Goal: Information Seeking & Learning: Learn about a topic

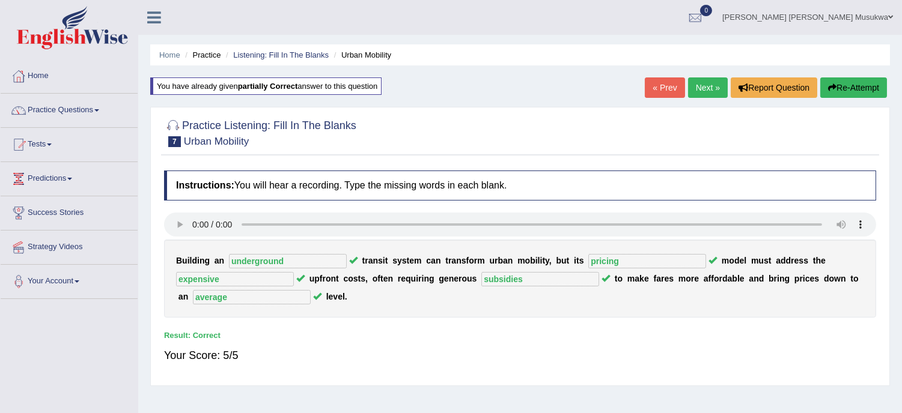
click at [703, 88] on link "Next »" at bounding box center [708, 87] width 40 height 20
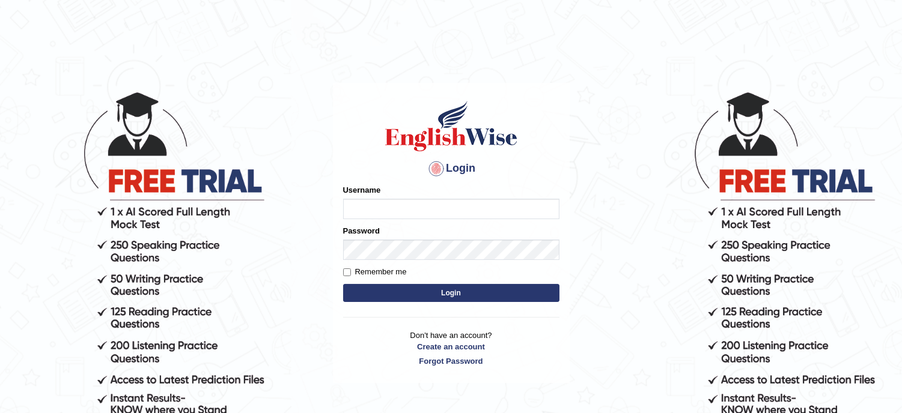
type input "musukwaluis1"
click at [458, 290] on button "Login" at bounding box center [451, 293] width 216 height 18
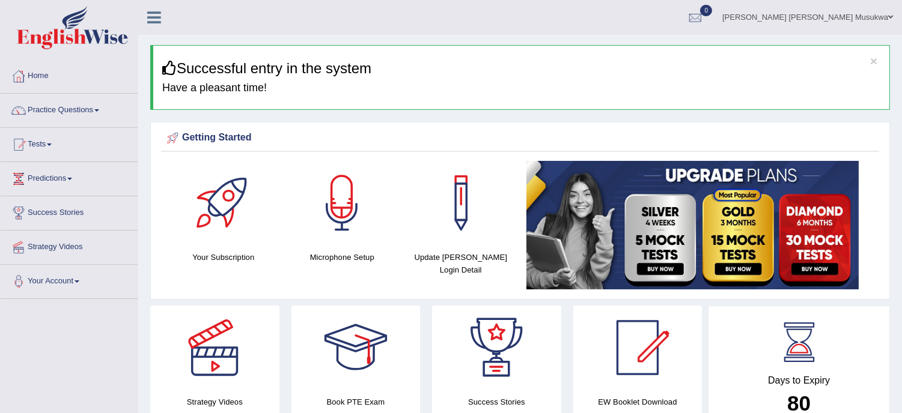
click at [86, 110] on link "Practice Questions" at bounding box center [69, 109] width 137 height 30
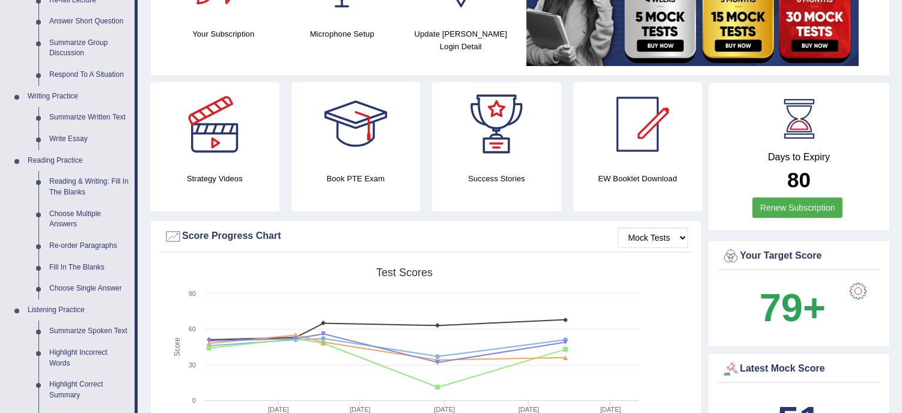
scroll to position [240, 0]
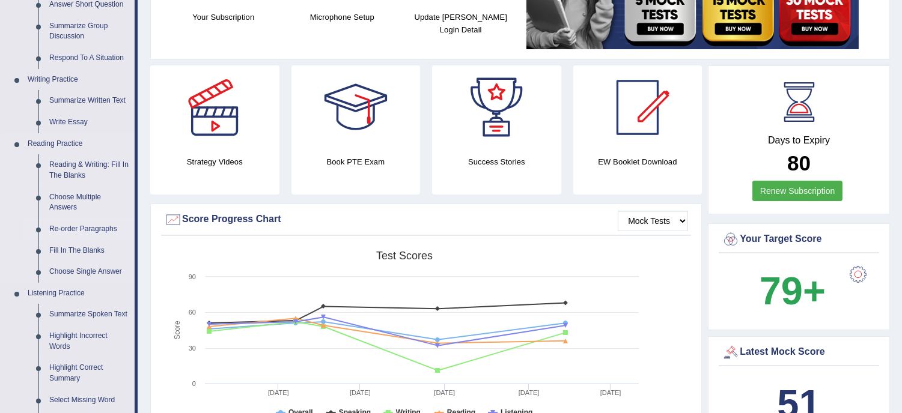
click at [94, 230] on link "Re-order Paragraphs" at bounding box center [89, 230] width 91 height 22
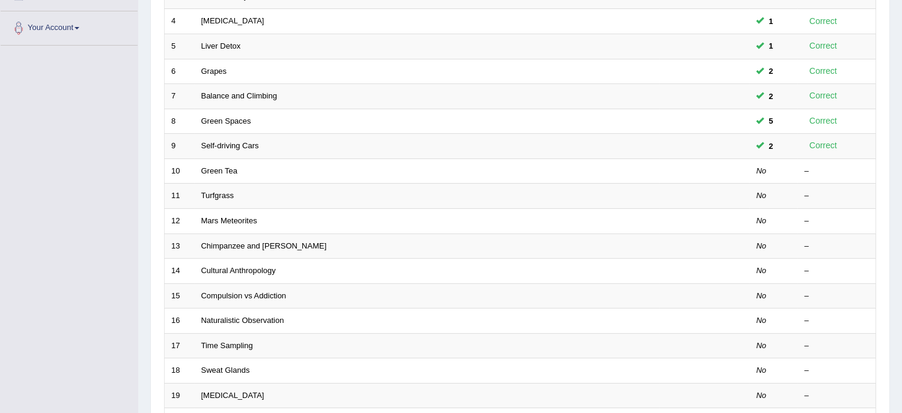
scroll to position [221, 0]
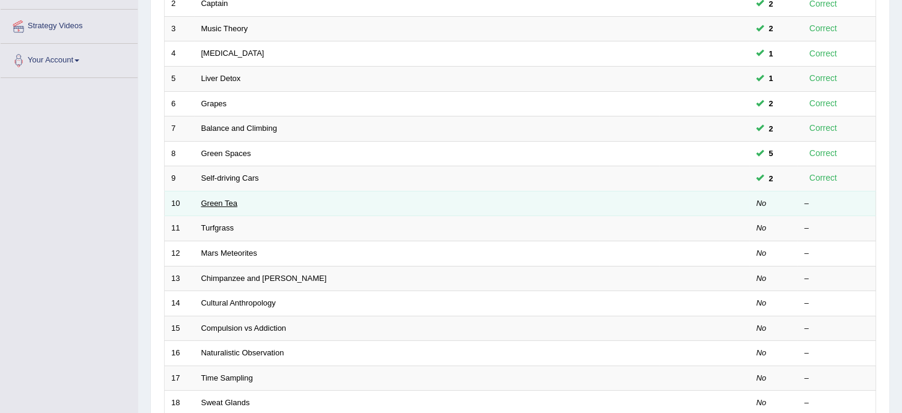
click at [225, 199] on link "Green Tea" at bounding box center [219, 203] width 36 height 9
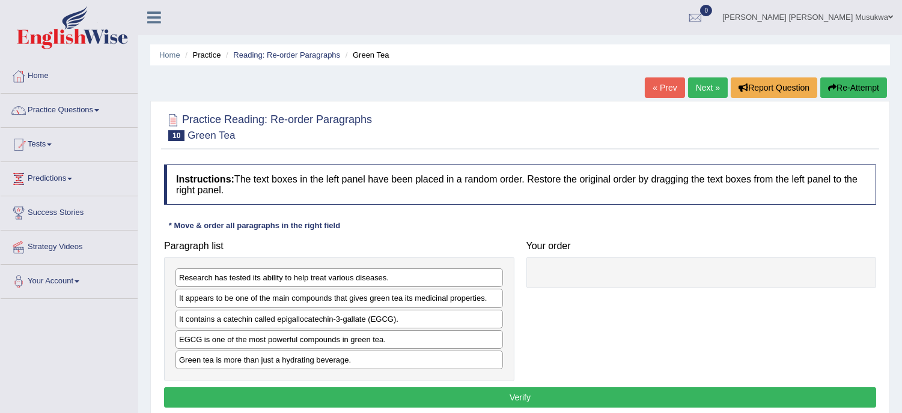
click at [900, 410] on div "Home Practice Reading: Re-order Paragraphs Green Tea « Prev Next » Report Quest…" at bounding box center [519, 300] width 763 height 601
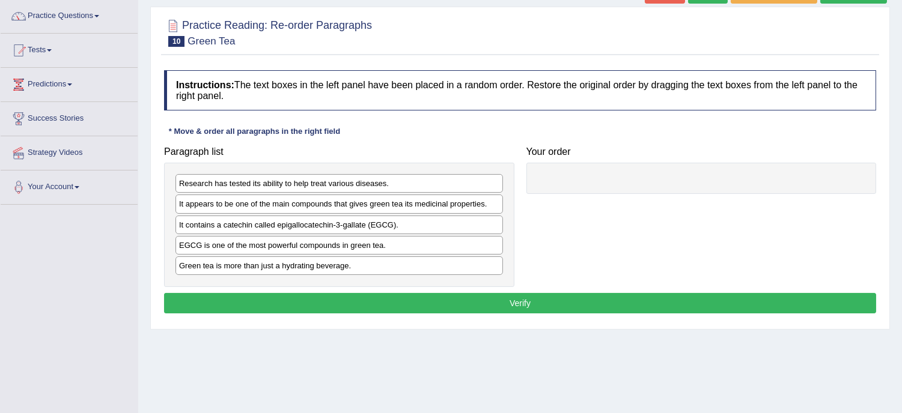
scroll to position [106, 0]
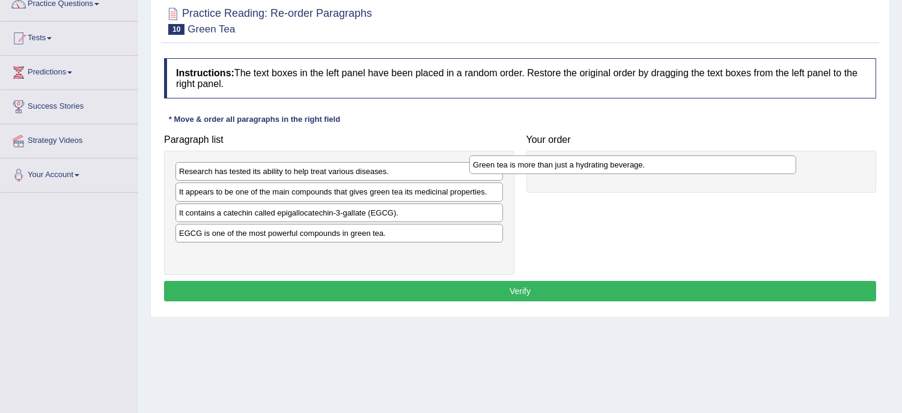
drag, startPoint x: 327, startPoint y: 253, endPoint x: 621, endPoint y: 164, distance: 307.7
click at [621, 164] on div "Green tea is more than just a hydrating beverage." at bounding box center [632, 165] width 327 height 19
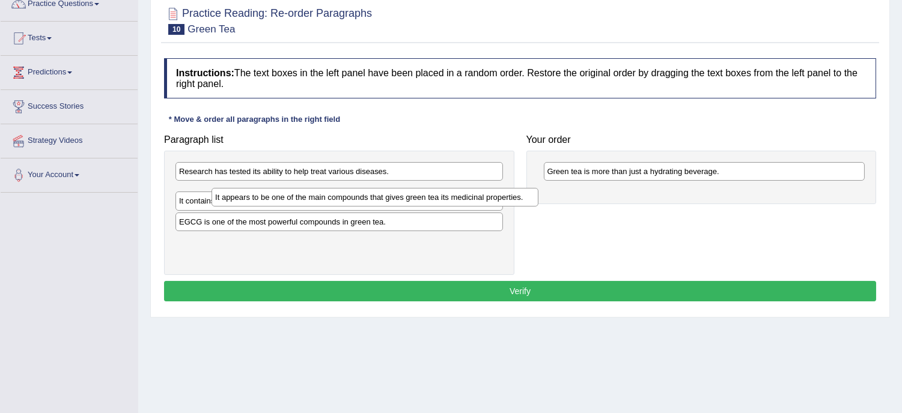
drag, startPoint x: 362, startPoint y: 196, endPoint x: 398, endPoint y: 201, distance: 36.4
click at [398, 201] on div "It appears to be one of the main compounds that gives green tea its medicinal p…" at bounding box center [374, 197] width 327 height 19
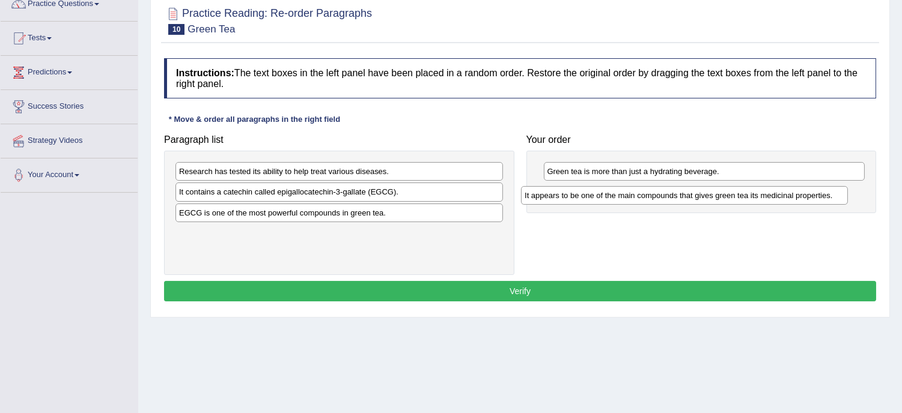
drag, startPoint x: 311, startPoint y: 195, endPoint x: 657, endPoint y: 198, distance: 345.4
click at [657, 198] on div "It appears to be one of the main compounds that gives green tea its medicinal p…" at bounding box center [684, 195] width 327 height 19
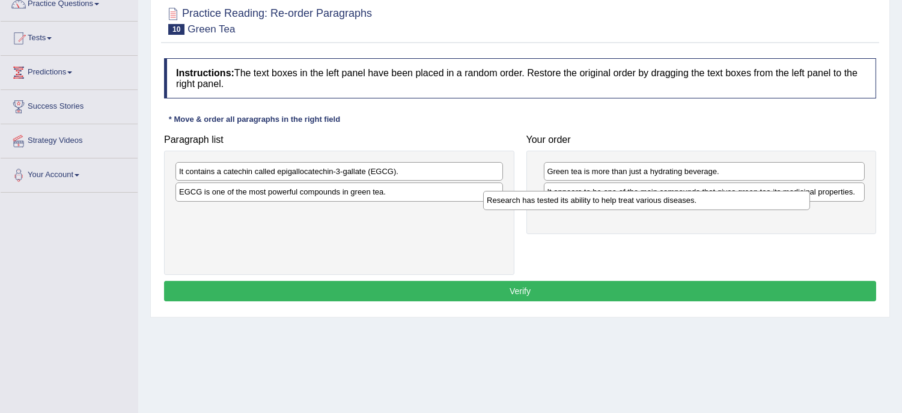
drag, startPoint x: 360, startPoint y: 171, endPoint x: 674, endPoint y: 205, distance: 315.4
click at [674, 205] on div "Research has tested its ability to help treat various diseases." at bounding box center [646, 200] width 327 height 19
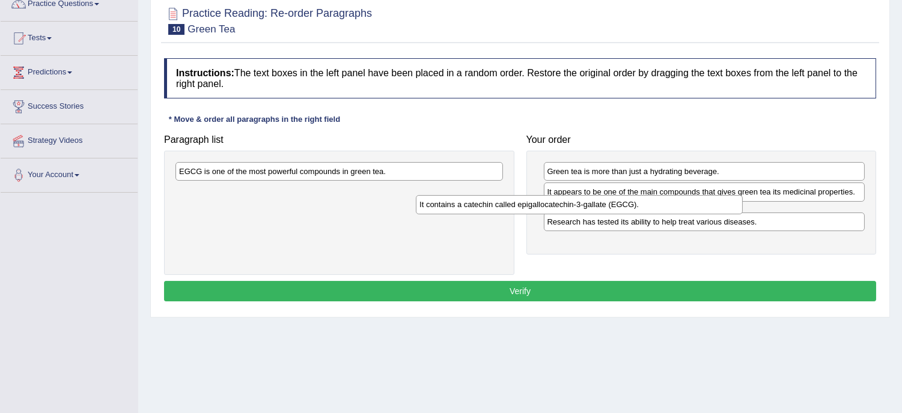
drag, startPoint x: 329, startPoint y: 173, endPoint x: 569, endPoint y: 206, distance: 242.5
click at [569, 206] on div "It contains a catechin called epigallocatechin-3-gallate (EGCG)." at bounding box center [579, 204] width 327 height 19
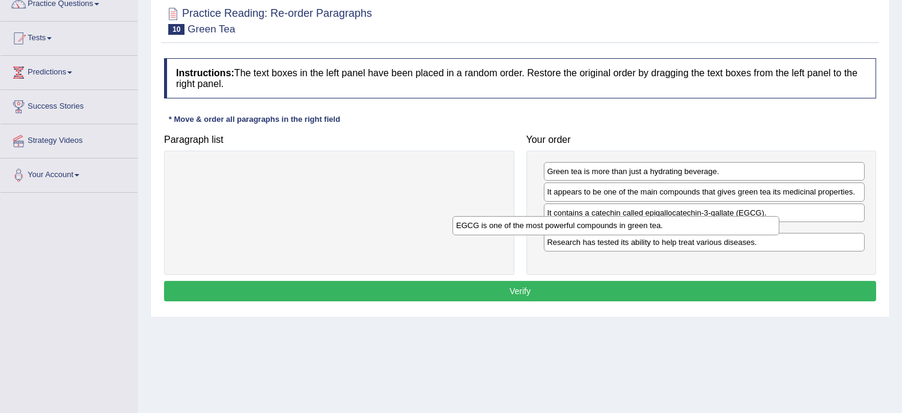
drag, startPoint x: 285, startPoint y: 171, endPoint x: 568, endPoint y: 225, distance: 287.3
click at [568, 225] on div "EGCG is one of the most powerful compounds in green tea." at bounding box center [615, 225] width 327 height 19
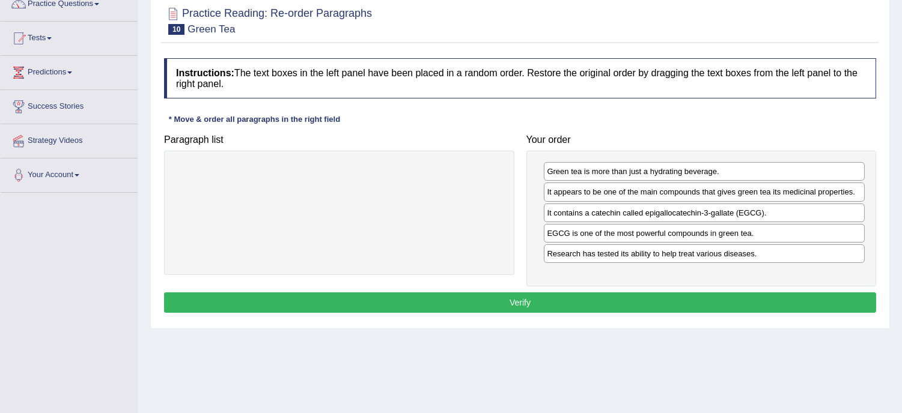
click at [523, 305] on button "Verify" at bounding box center [520, 303] width 712 height 20
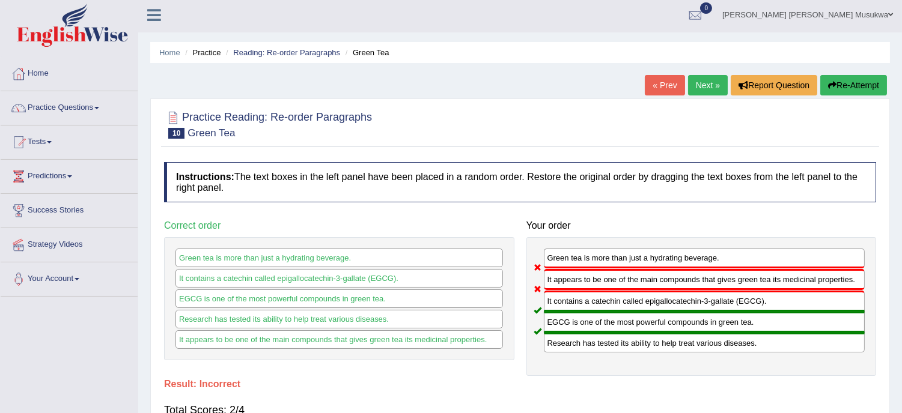
scroll to position [0, 0]
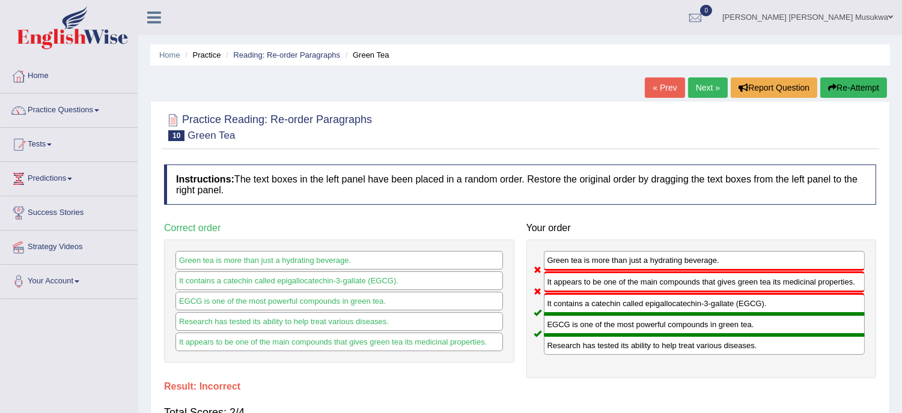
click at [850, 87] on button "Re-Attempt" at bounding box center [853, 87] width 67 height 20
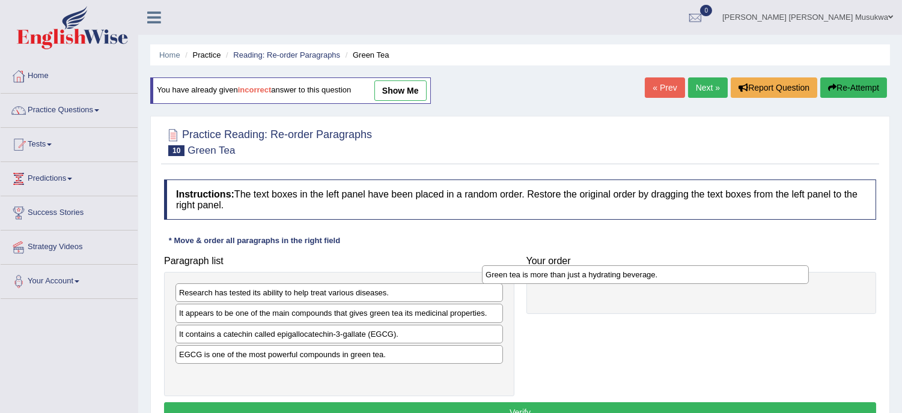
drag, startPoint x: 284, startPoint y: 378, endPoint x: 590, endPoint y: 278, distance: 322.6
click at [590, 278] on div "Green tea is more than just a hydrating beverage." at bounding box center [645, 275] width 327 height 19
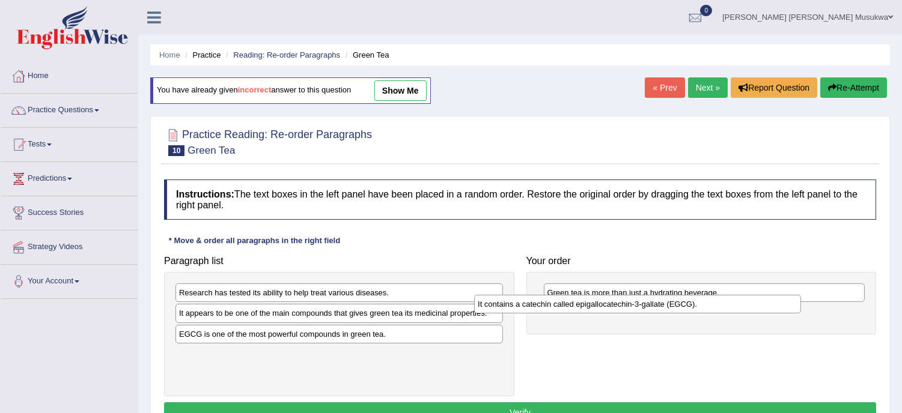
drag, startPoint x: 243, startPoint y: 339, endPoint x: 542, endPoint y: 309, distance: 300.1
click at [542, 309] on div "It contains a catechin called epigallocatechin-3-gallate (EGCG)." at bounding box center [637, 304] width 327 height 19
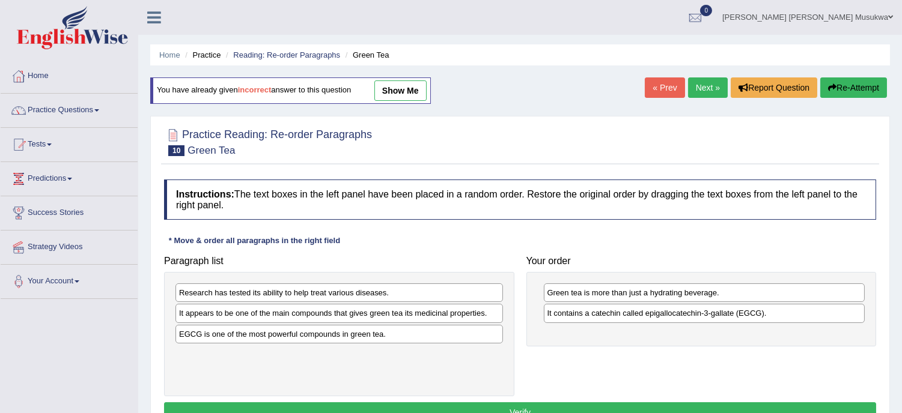
drag, startPoint x: 329, startPoint y: 339, endPoint x: 344, endPoint y: 336, distance: 14.6
click at [344, 336] on div "EGCG is one of the most powerful compounds in green tea." at bounding box center [338, 334] width 327 height 19
click at [320, 338] on div "EGCG is one of the most powerful compounds in green tea." at bounding box center [338, 334] width 327 height 19
click at [300, 340] on div "EGCG is one of the most powerful compounds in green tea." at bounding box center [338, 334] width 327 height 19
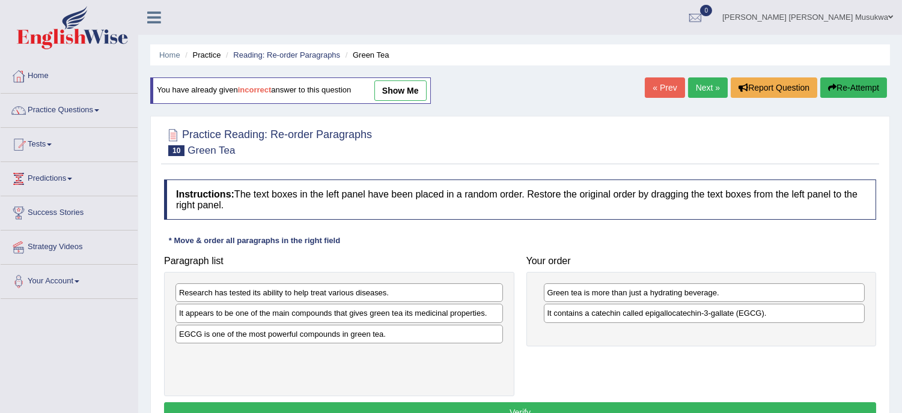
click at [300, 340] on div "EGCG is one of the most powerful compounds in green tea." at bounding box center [338, 334] width 327 height 19
drag, startPoint x: 323, startPoint y: 337, endPoint x: 583, endPoint y: 338, distance: 260.1
click at [583, 338] on div "EGCG is one of the most powerful compounds in green tea." at bounding box center [599, 335] width 327 height 19
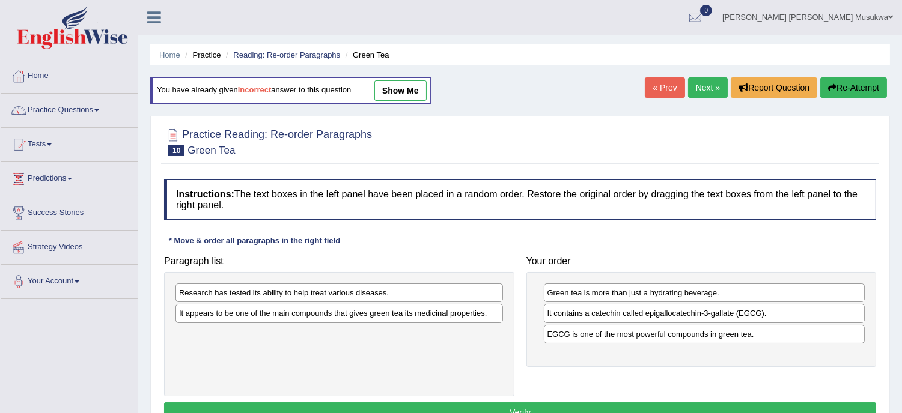
click at [335, 299] on div "Research has tested its ability to help treat various diseases." at bounding box center [338, 293] width 327 height 19
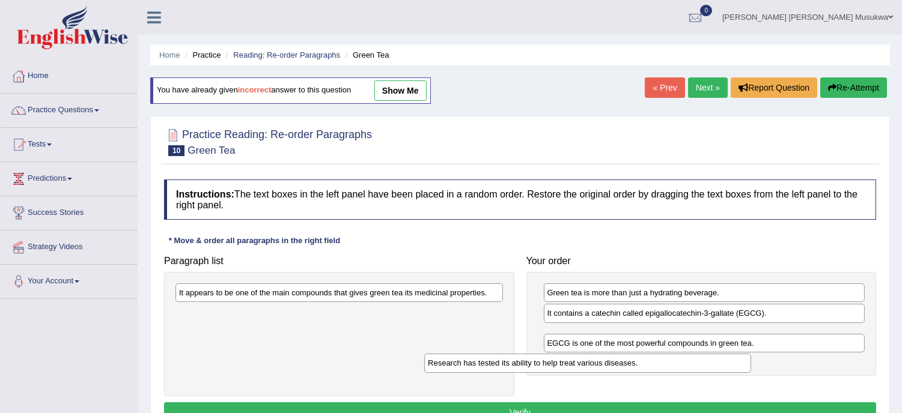
drag, startPoint x: 335, startPoint y: 299, endPoint x: 586, endPoint y: 369, distance: 260.2
click at [586, 369] on div "Research has tested its ability to help treat various diseases." at bounding box center [587, 363] width 327 height 19
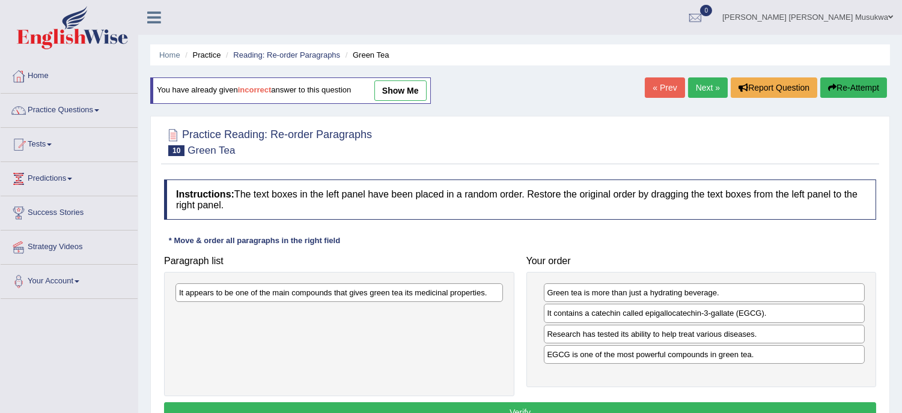
drag, startPoint x: 584, startPoint y: 366, endPoint x: 581, endPoint y: 360, distance: 6.7
click at [581, 360] on div "Green tea is more than just a hydrating beverage. It contains a catechin called…" at bounding box center [701, 329] width 350 height 115
click at [581, 360] on div "EGCG is one of the most powerful compounds in green tea." at bounding box center [704, 354] width 321 height 19
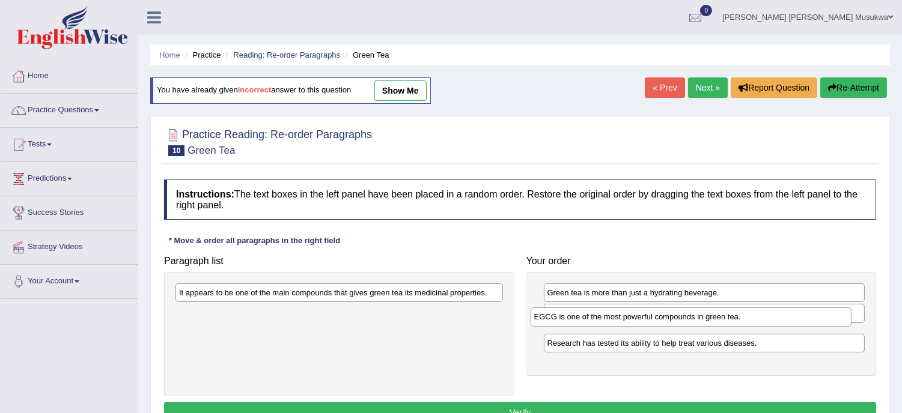
drag, startPoint x: 581, startPoint y: 360, endPoint x: 568, endPoint y: 323, distance: 40.1
click at [568, 323] on div "EGCG is one of the most powerful compounds in green tea." at bounding box center [690, 317] width 321 height 19
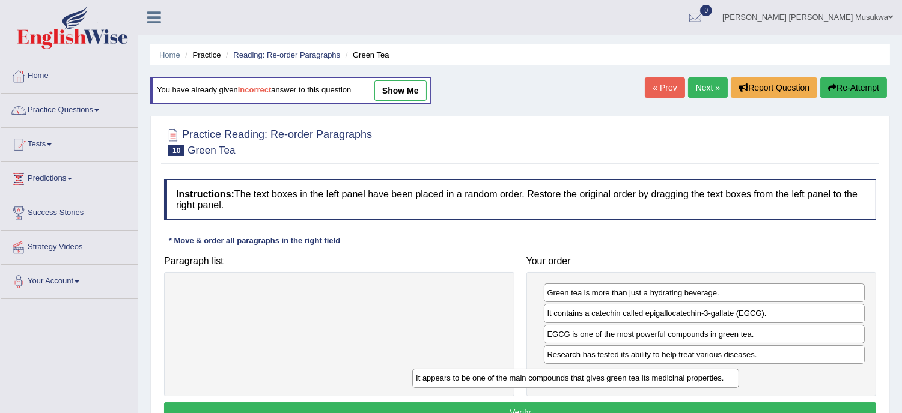
drag, startPoint x: 340, startPoint y: 293, endPoint x: 577, endPoint y: 378, distance: 251.6
click at [577, 378] on div "It appears to be one of the main compounds that gives green tea its medicinal p…" at bounding box center [575, 378] width 327 height 19
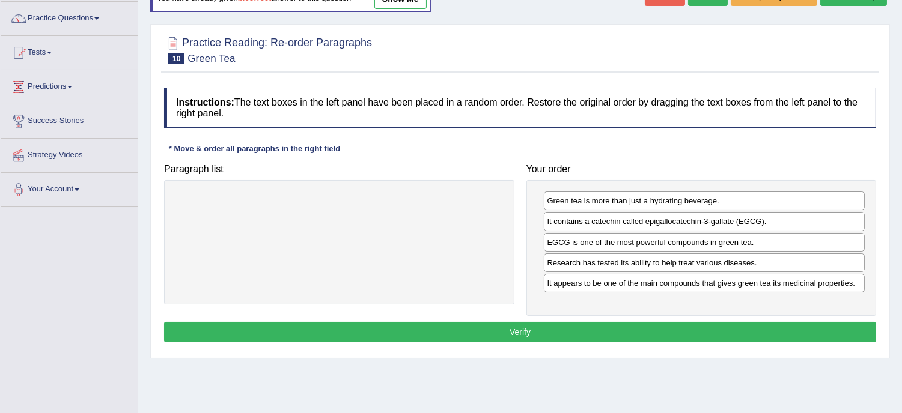
scroll to position [106, 0]
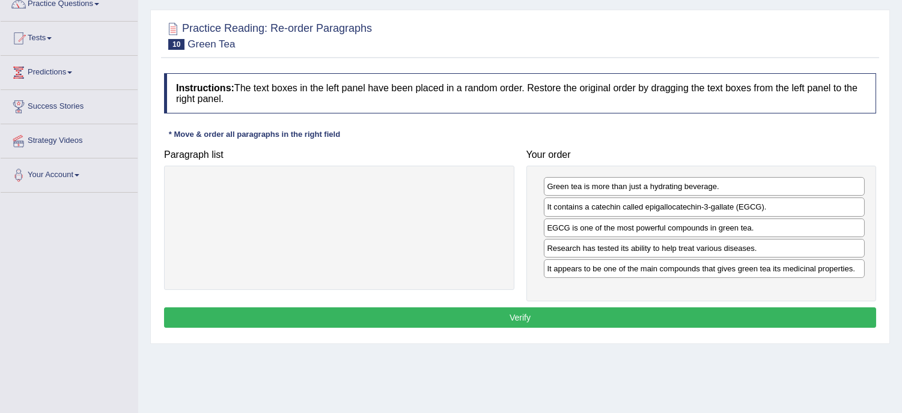
click at [532, 318] on button "Verify" at bounding box center [520, 318] width 712 height 20
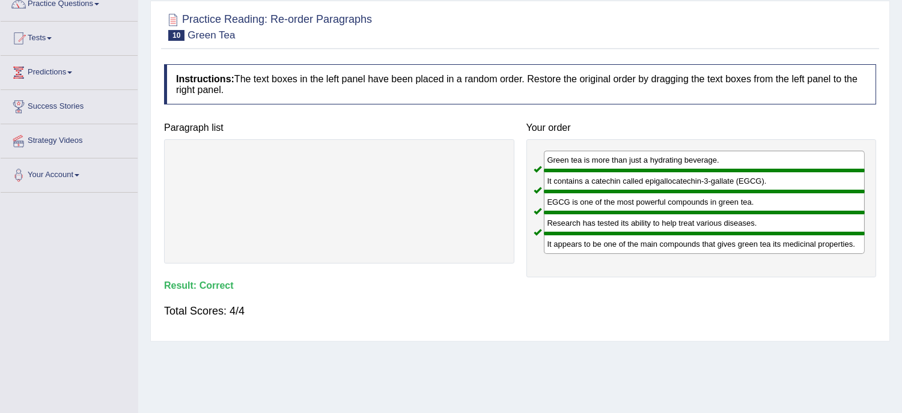
drag, startPoint x: 518, startPoint y: 319, endPoint x: 512, endPoint y: 320, distance: 6.1
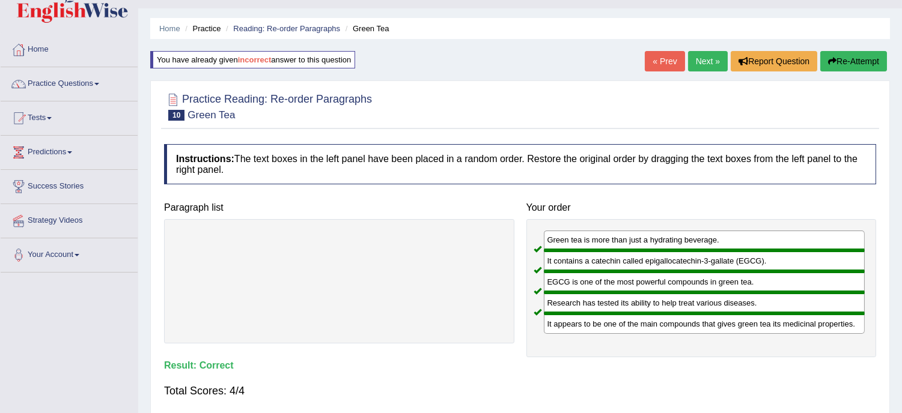
scroll to position [0, 0]
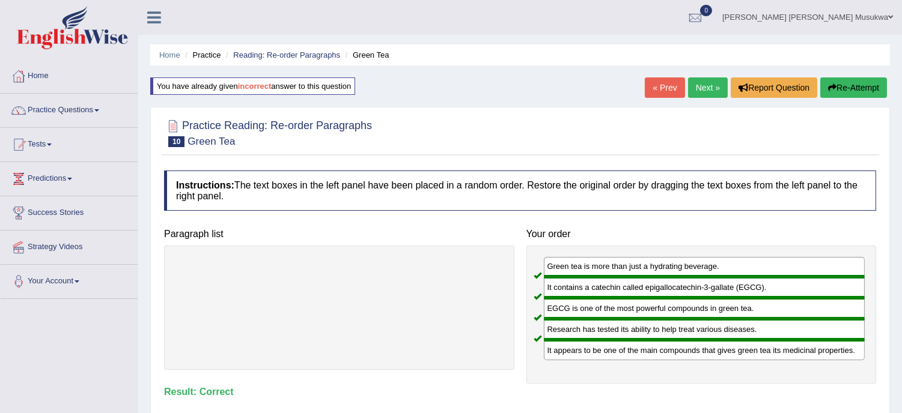
click at [711, 84] on link "Next »" at bounding box center [708, 87] width 40 height 20
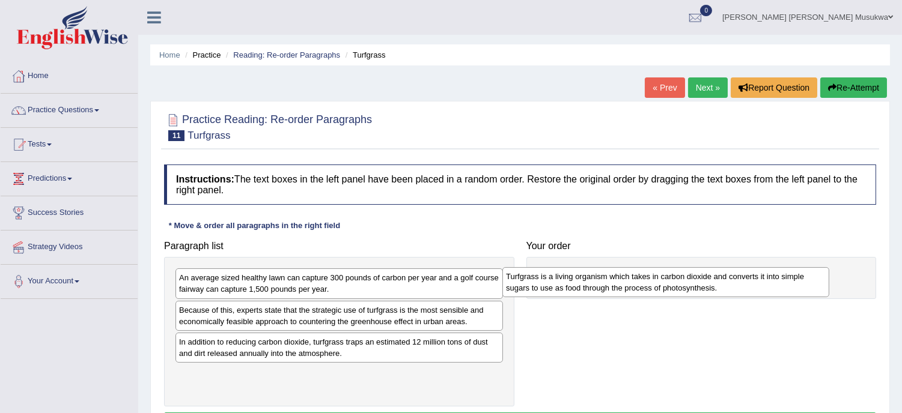
drag, startPoint x: 320, startPoint y: 381, endPoint x: 649, endPoint y: 284, distance: 344.0
click at [649, 284] on div "Turfgrass is a living organism which takes in carbon dioxide and converts it in…" at bounding box center [665, 282] width 327 height 30
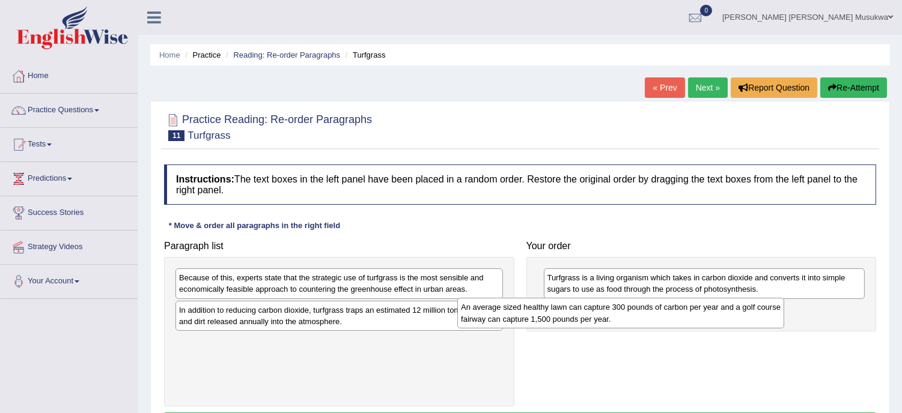
drag, startPoint x: 377, startPoint y: 281, endPoint x: 659, endPoint y: 310, distance: 283.3
click at [659, 310] on div "An average sized healthy lawn can capture 300 pounds of carbon per year and a g…" at bounding box center [620, 313] width 327 height 30
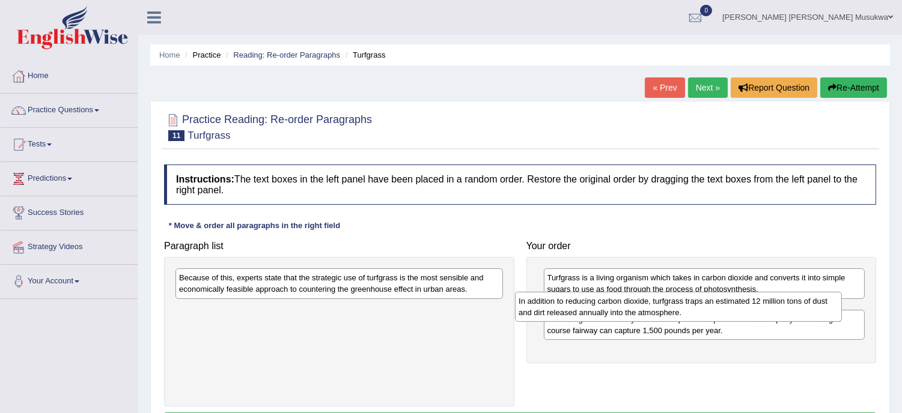
drag, startPoint x: 322, startPoint y: 317, endPoint x: 662, endPoint y: 309, distance: 340.1
click at [662, 309] on div "In addition to reducing carbon dioxide, turfgrass traps an estimated 12 million…" at bounding box center [678, 307] width 327 height 30
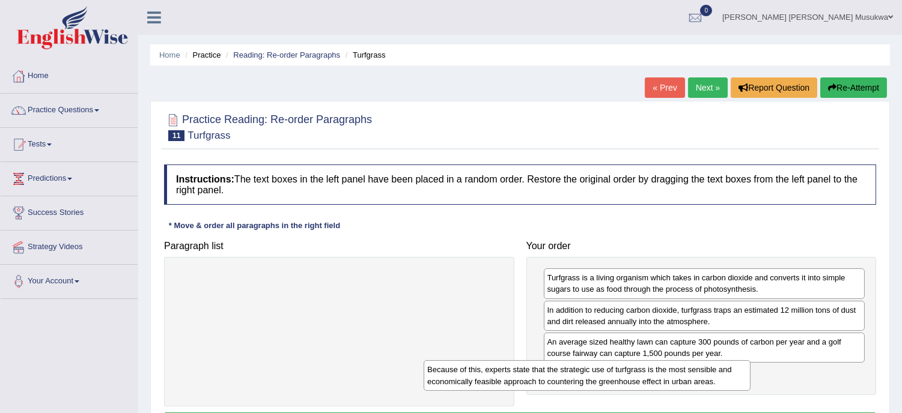
drag, startPoint x: 374, startPoint y: 275, endPoint x: 622, endPoint y: 367, distance: 264.6
click at [622, 367] on div "Because of this, experts state that the strategic use of turfgrass is the most …" at bounding box center [586, 375] width 327 height 30
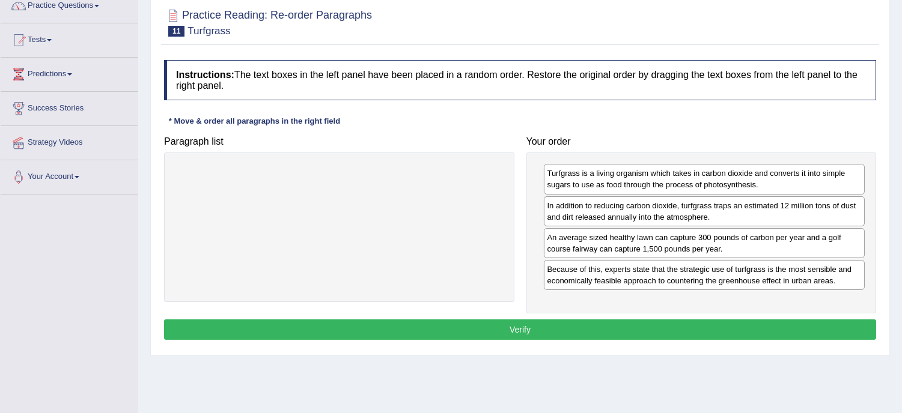
scroll to position [106, 0]
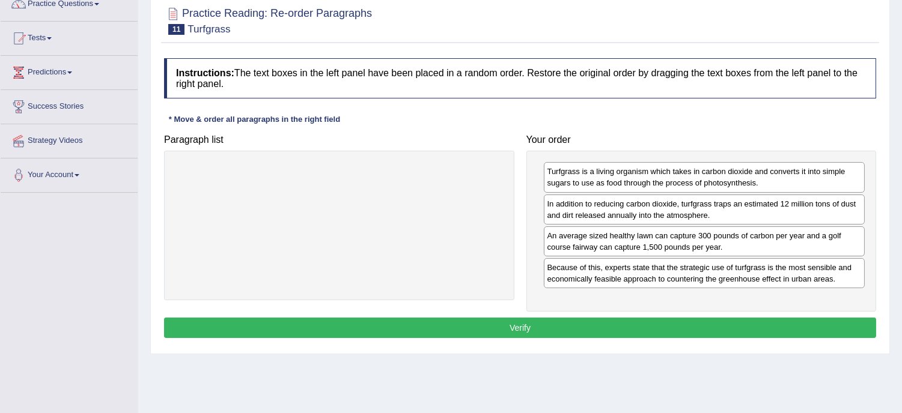
click at [524, 322] on button "Verify" at bounding box center [520, 328] width 712 height 20
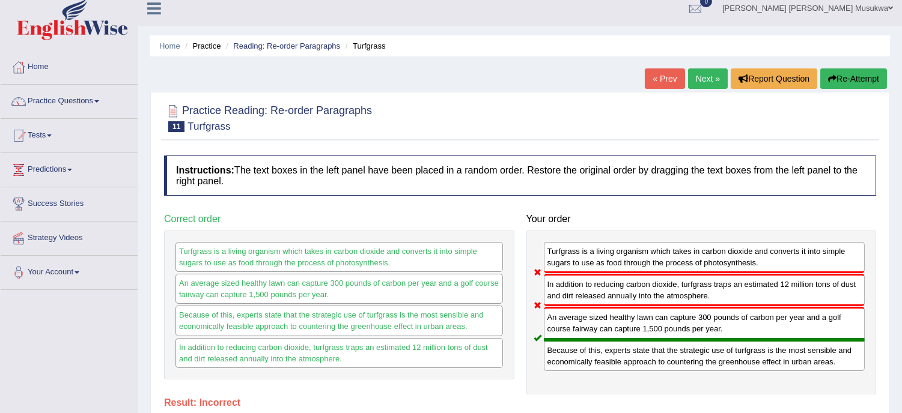
scroll to position [0, 0]
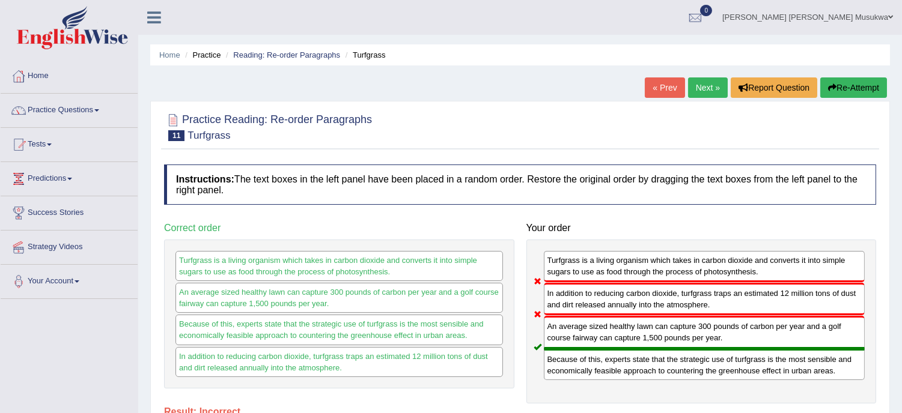
click at [843, 79] on button "Re-Attempt" at bounding box center [853, 87] width 67 height 20
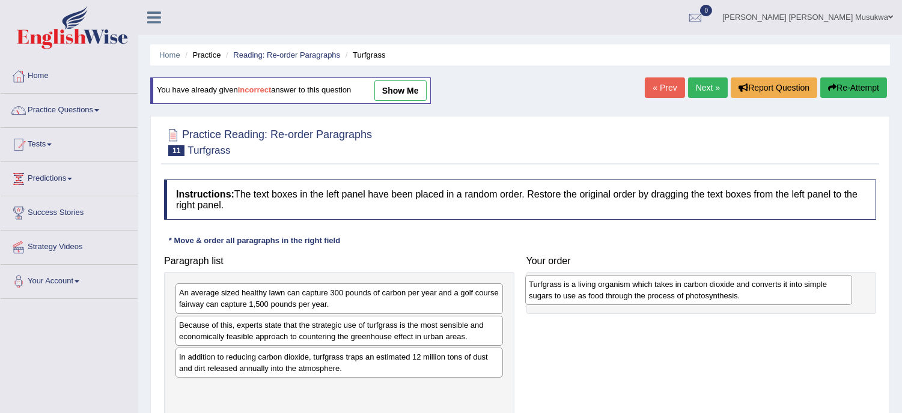
drag, startPoint x: 266, startPoint y: 404, endPoint x: 616, endPoint y: 299, distance: 365.1
click at [616, 299] on div "Turfgrass is a living organism which takes in carbon dioxide and converts it in…" at bounding box center [688, 290] width 327 height 30
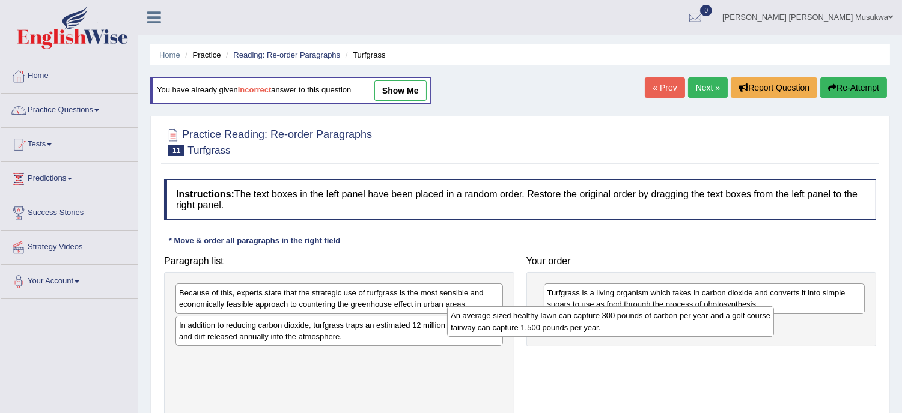
drag, startPoint x: 297, startPoint y: 305, endPoint x: 571, endPoint y: 327, distance: 274.9
click at [571, 327] on div "An average sized healthy lawn can capture 300 pounds of carbon per year and a g…" at bounding box center [610, 321] width 327 height 30
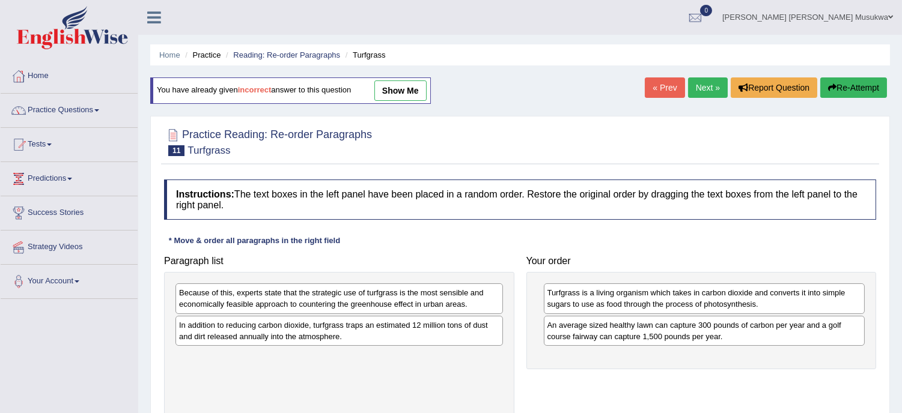
click at [344, 326] on div "In addition to reducing carbon dioxide, turfgrass traps an estimated 12 million…" at bounding box center [338, 331] width 327 height 30
click at [374, 305] on div "Because of this, experts state that the strategic use of turfgrass is the most …" at bounding box center [338, 299] width 327 height 30
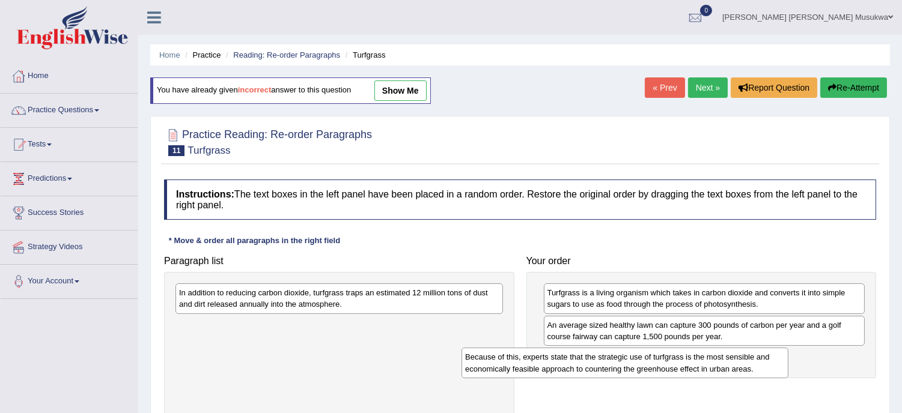
drag, startPoint x: 351, startPoint y: 303, endPoint x: 637, endPoint y: 367, distance: 293.1
click at [637, 367] on div "Because of this, experts state that the strategic use of turfgrass is the most …" at bounding box center [624, 363] width 327 height 30
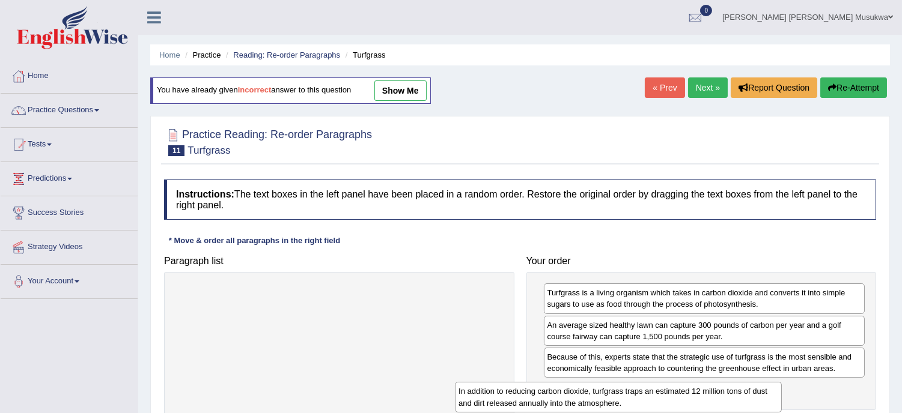
drag, startPoint x: 404, startPoint y: 298, endPoint x: 697, endPoint y: 390, distance: 308.0
click at [697, 390] on div "In addition to reducing carbon dioxide, turfgrass traps an estimated 12 million…" at bounding box center [618, 397] width 327 height 30
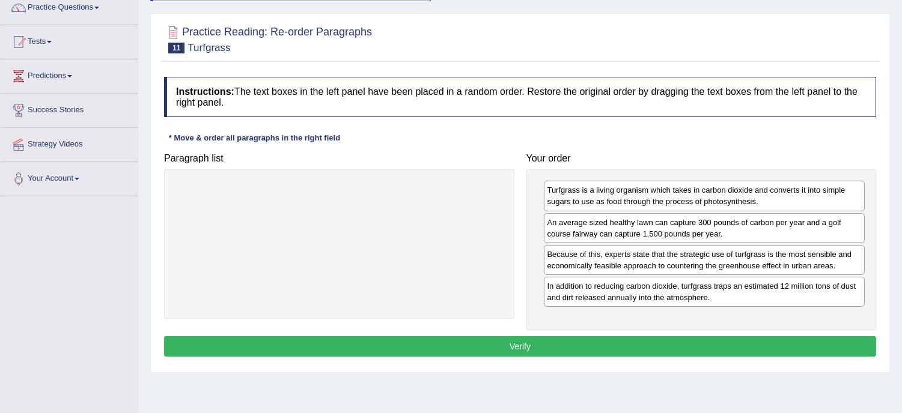
scroll to position [106, 0]
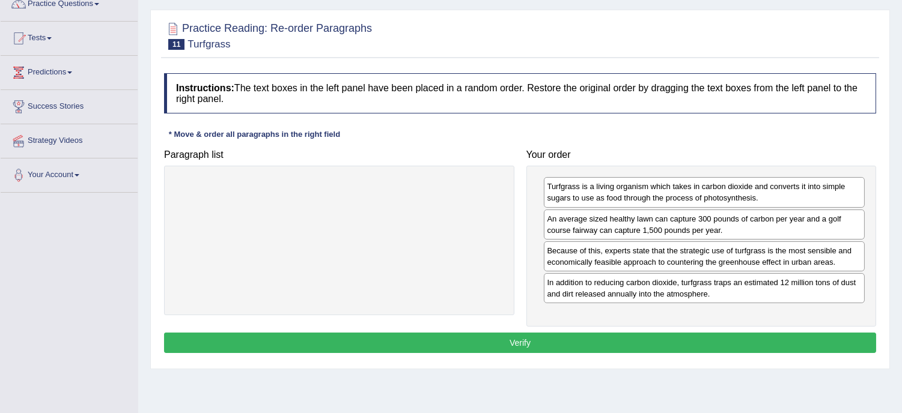
click at [541, 341] on button "Verify" at bounding box center [520, 343] width 712 height 20
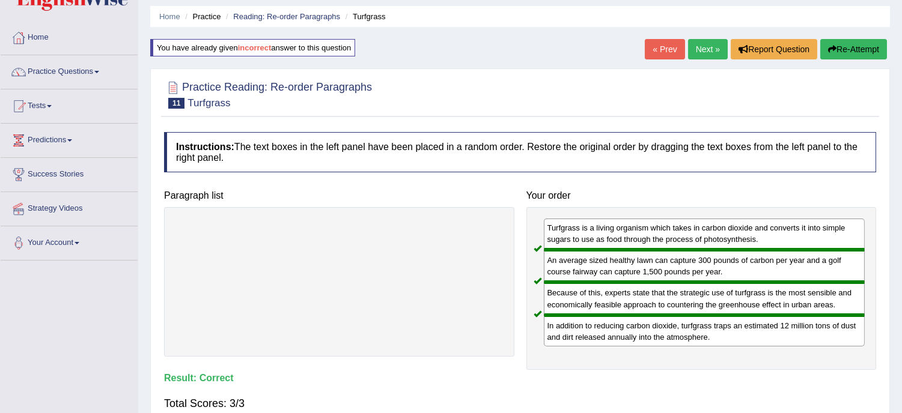
scroll to position [0, 0]
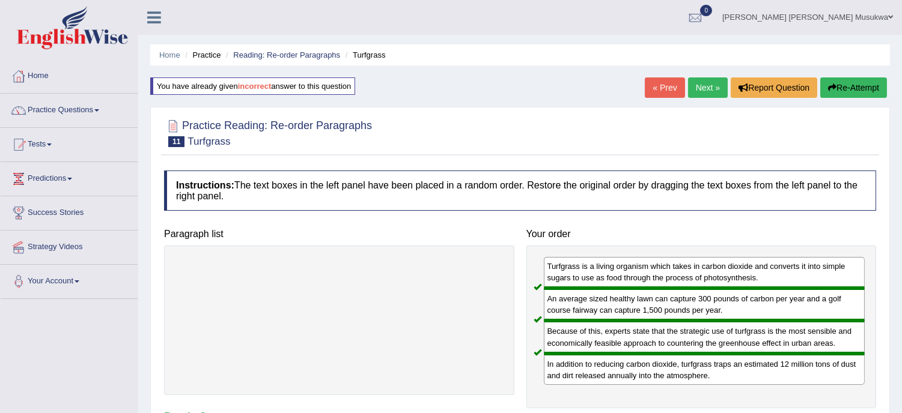
click at [702, 79] on link "Next »" at bounding box center [708, 87] width 40 height 20
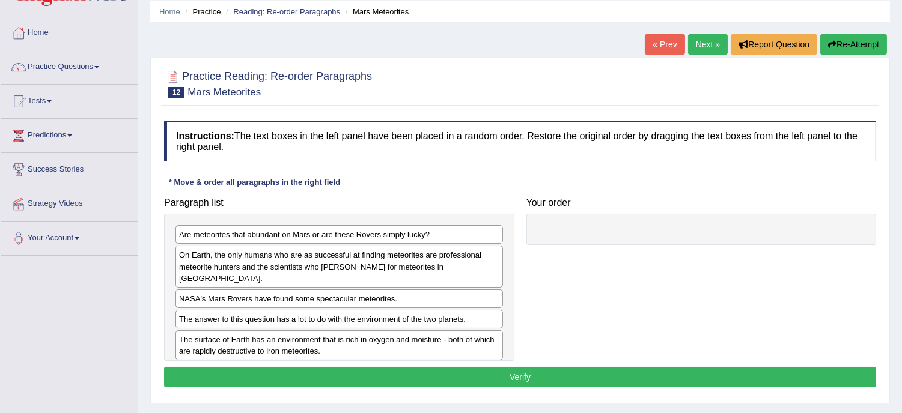
scroll to position [53, 0]
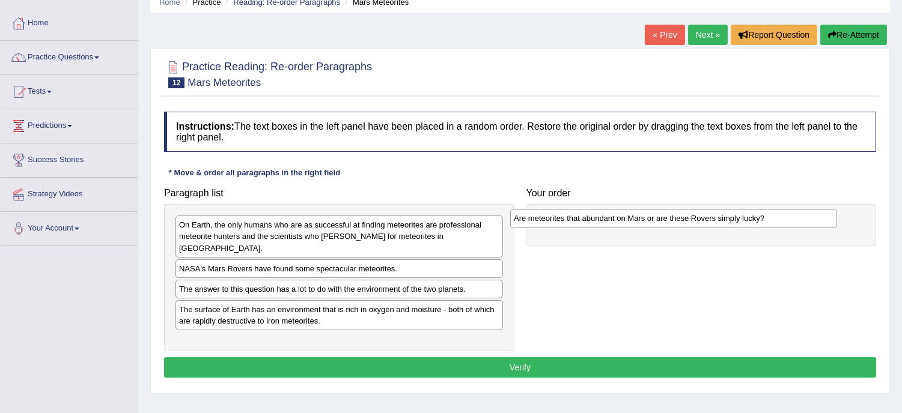
drag, startPoint x: 291, startPoint y: 230, endPoint x: 627, endPoint y: 223, distance: 336.5
click at [627, 223] on div "Are meteorites that abundant on Mars or are these Rovers simply lucky?" at bounding box center [673, 218] width 327 height 19
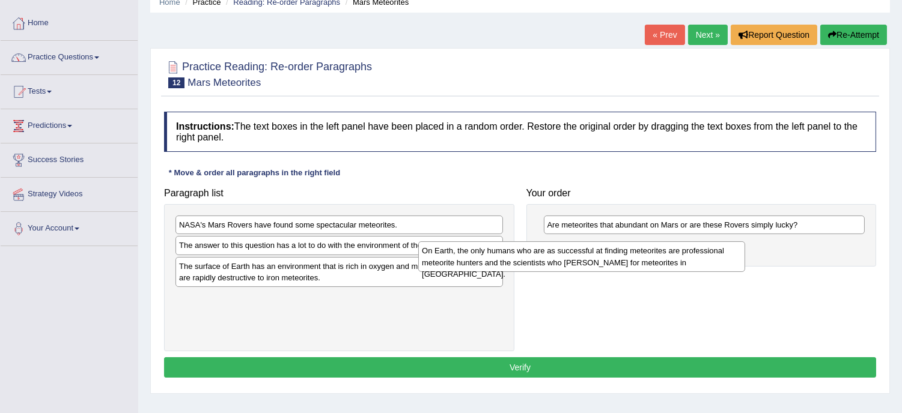
drag, startPoint x: 335, startPoint y: 237, endPoint x: 580, endPoint y: 263, distance: 246.4
click at [580, 263] on div "On Earth, the only humans who are as successful at finding meteorites are profe…" at bounding box center [581, 256] width 327 height 30
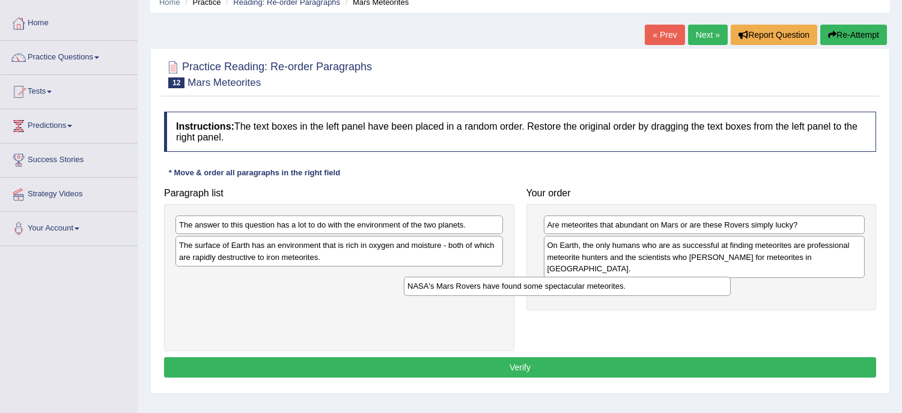
drag, startPoint x: 341, startPoint y: 225, endPoint x: 572, endPoint y: 286, distance: 238.5
click at [572, 286] on div "NASA's Mars Rovers have found some spectacular meteorites." at bounding box center [567, 286] width 327 height 19
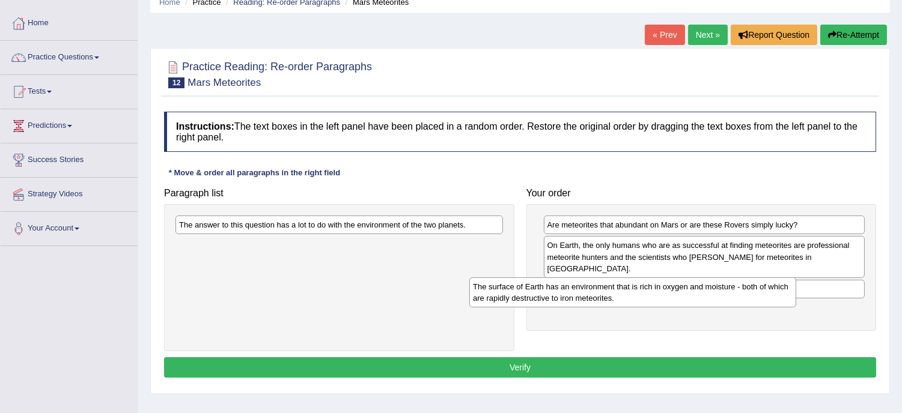
drag, startPoint x: 287, startPoint y: 250, endPoint x: 586, endPoint y: 291, distance: 301.4
click at [586, 291] on div "The surface of Earth has an environment that is rich in oxygen and moisture - b…" at bounding box center [632, 293] width 327 height 30
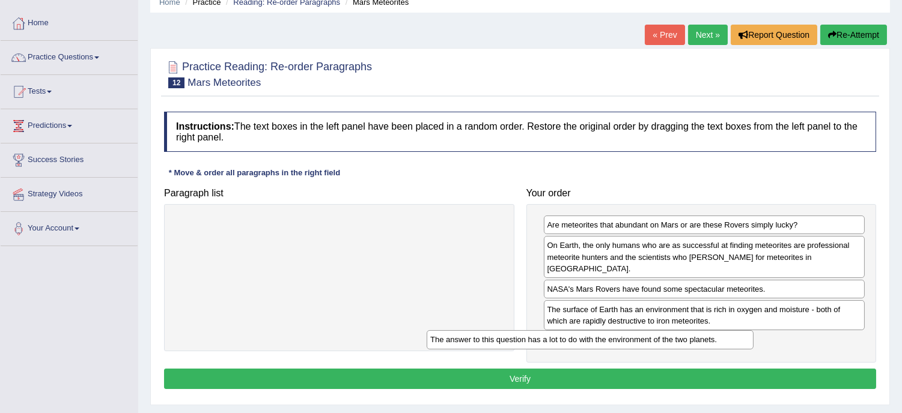
drag, startPoint x: 299, startPoint y: 225, endPoint x: 554, endPoint y: 339, distance: 279.9
click at [554, 339] on div "The answer to this question has a lot to do with the environment of the two pla…" at bounding box center [589, 339] width 327 height 19
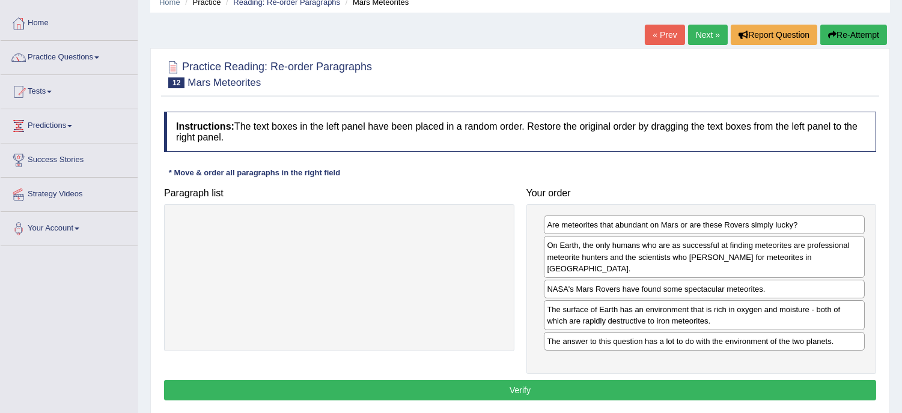
click at [520, 380] on button "Verify" at bounding box center [520, 390] width 712 height 20
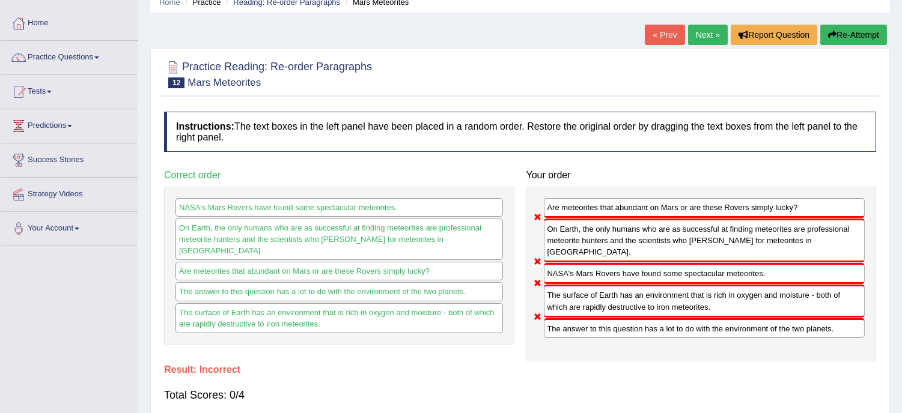
click at [845, 25] on button "Re-Attempt" at bounding box center [853, 35] width 67 height 20
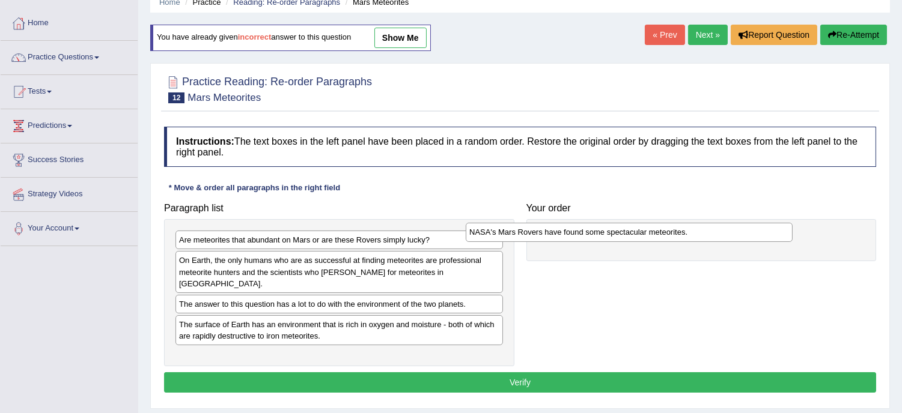
drag, startPoint x: 282, startPoint y: 294, endPoint x: 572, endPoint y: 232, distance: 296.7
click at [572, 232] on div "NASA's Mars Rovers have found some spectacular meteorites." at bounding box center [629, 232] width 327 height 19
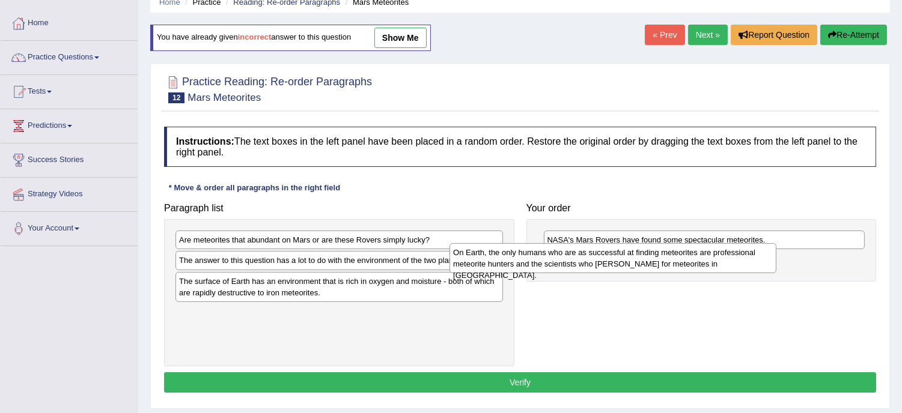
drag, startPoint x: 287, startPoint y: 275, endPoint x: 565, endPoint y: 267, distance: 278.9
click at [565, 267] on div "On Earth, the only humans who are as successful at finding meteorites are profe…" at bounding box center [612, 258] width 327 height 30
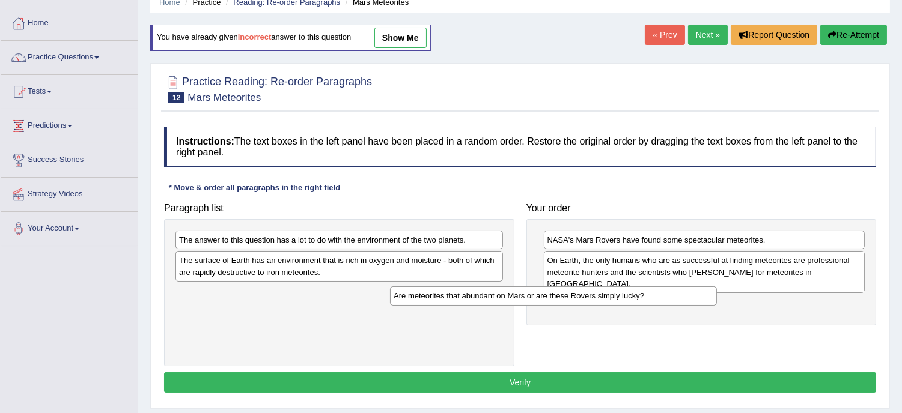
drag, startPoint x: 301, startPoint y: 243, endPoint x: 517, endPoint y: 299, distance: 223.4
click at [517, 299] on div "Are meteorites that abundant on Mars or are these Rovers simply lucky?" at bounding box center [553, 296] width 327 height 19
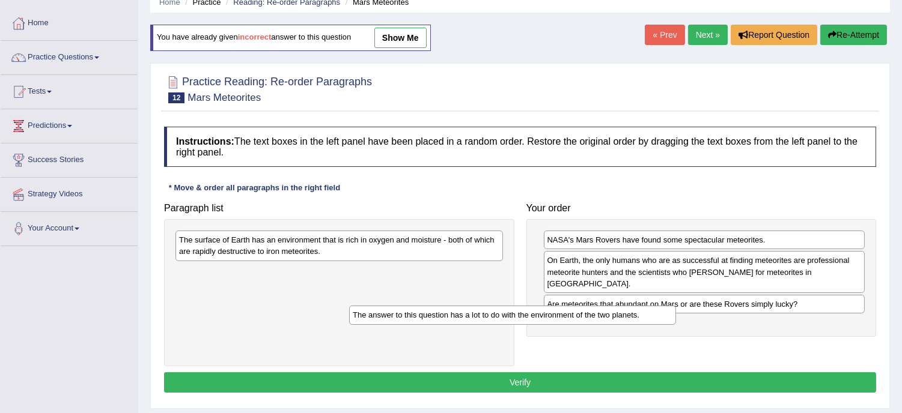
drag, startPoint x: 368, startPoint y: 243, endPoint x: 544, endPoint y: 319, distance: 191.8
click at [544, 319] on div "The answer to this question has a lot to do with the environment of the two pla…" at bounding box center [512, 315] width 327 height 19
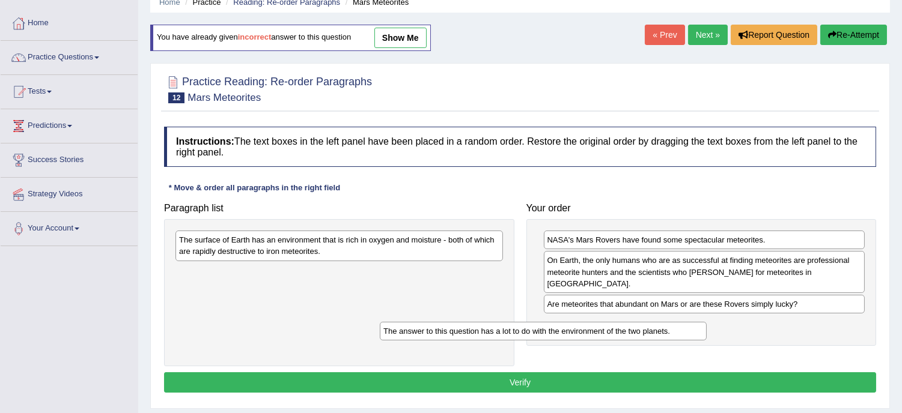
drag, startPoint x: 383, startPoint y: 269, endPoint x: 587, endPoint y: 327, distance: 212.6
click at [587, 327] on div "The answer to this question has a lot to do with the environment of the two pla…" at bounding box center [543, 331] width 327 height 19
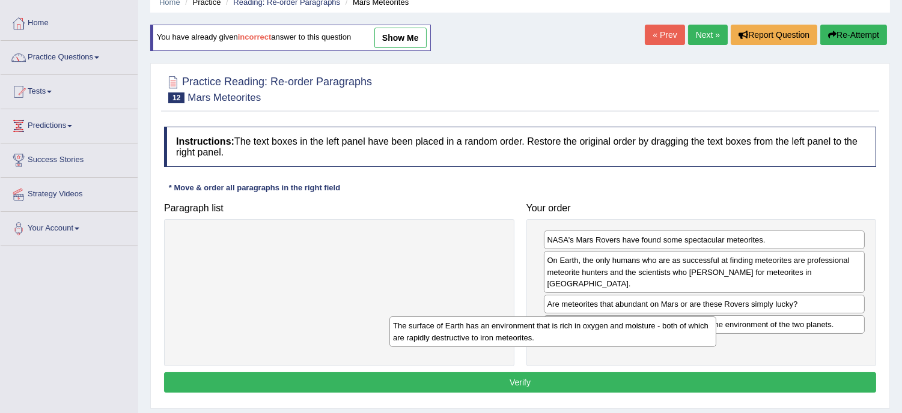
drag, startPoint x: 309, startPoint y: 248, endPoint x: 525, endPoint y: 334, distance: 232.7
click at [525, 334] on div "The surface of Earth has an environment that is rich in oxygen and moisture - b…" at bounding box center [552, 332] width 327 height 30
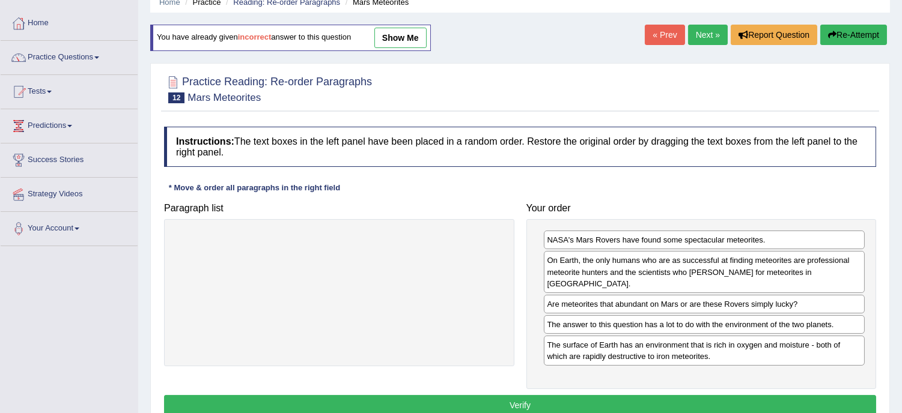
click at [517, 395] on button "Verify" at bounding box center [520, 405] width 712 height 20
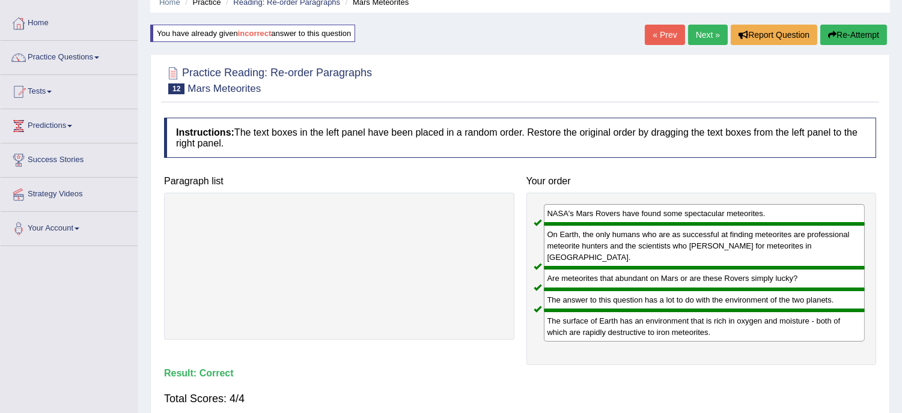
click at [708, 31] on link "Next »" at bounding box center [708, 35] width 40 height 20
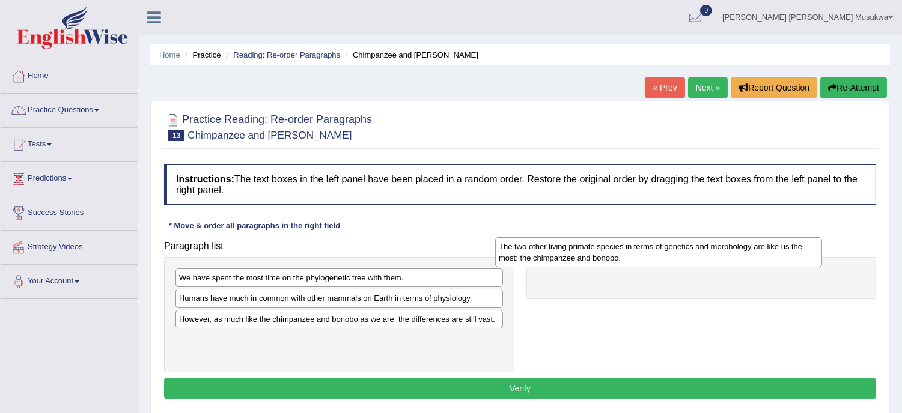
drag, startPoint x: 298, startPoint y: 303, endPoint x: 620, endPoint y: 255, distance: 325.5
click at [620, 255] on div "The two other living primate species in terms of genetics and morphology are li…" at bounding box center [658, 252] width 327 height 30
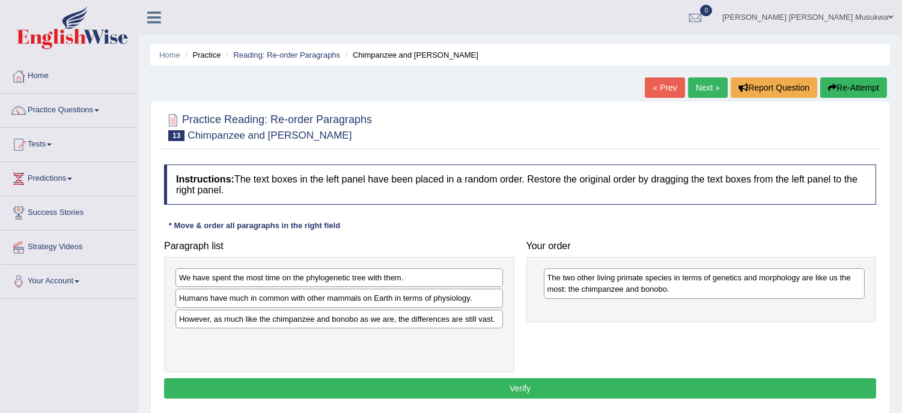
drag, startPoint x: 449, startPoint y: 359, endPoint x: 418, endPoint y: 314, distance: 55.0
click at [418, 314] on div "We have spent the most time on the phylogenetic tree with them. Humans have muc…" at bounding box center [339, 314] width 350 height 115
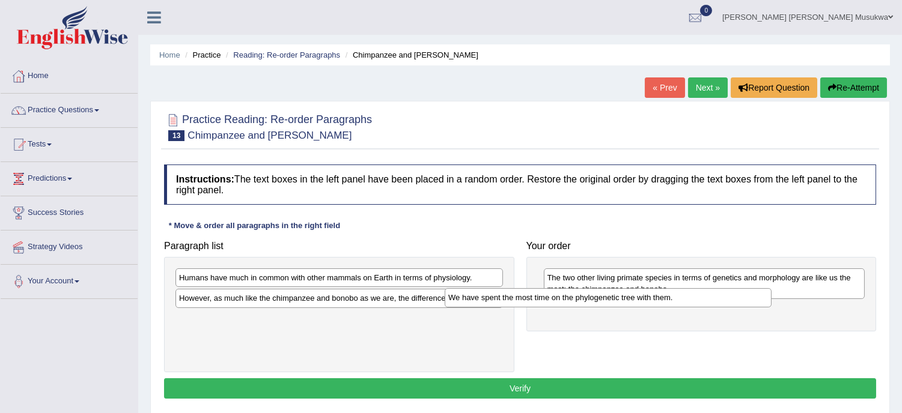
drag, startPoint x: 308, startPoint y: 272, endPoint x: 578, endPoint y: 291, distance: 270.4
click at [578, 291] on div "We have spent the most time on the phylogenetic tree with them." at bounding box center [608, 297] width 327 height 19
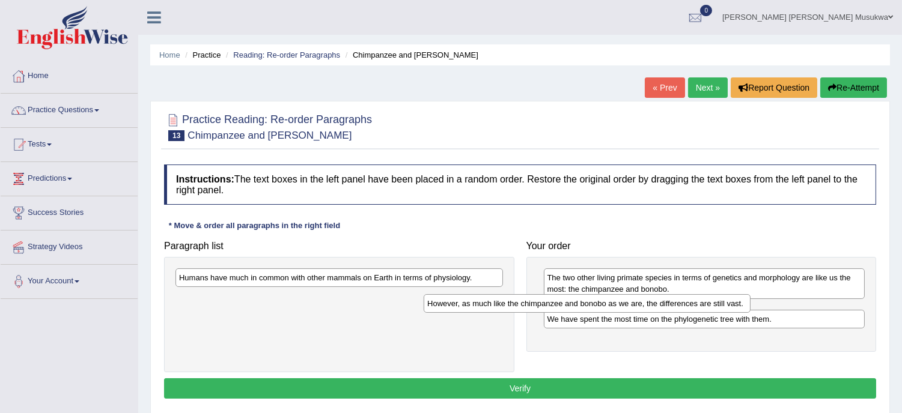
drag, startPoint x: 351, startPoint y: 303, endPoint x: 599, endPoint y: 308, distance: 248.1
click at [599, 308] on div "However, as much like the chimpanzee and bonobo as we are, the differences are …" at bounding box center [586, 303] width 327 height 19
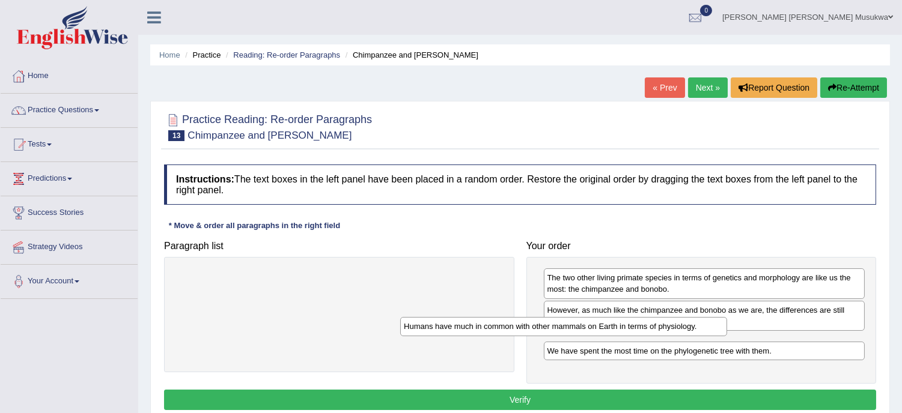
drag, startPoint x: 299, startPoint y: 281, endPoint x: 524, endPoint y: 329, distance: 230.5
click at [524, 329] on div "Humans have much in common with other mammals on Earth in terms of physiology." at bounding box center [563, 326] width 327 height 19
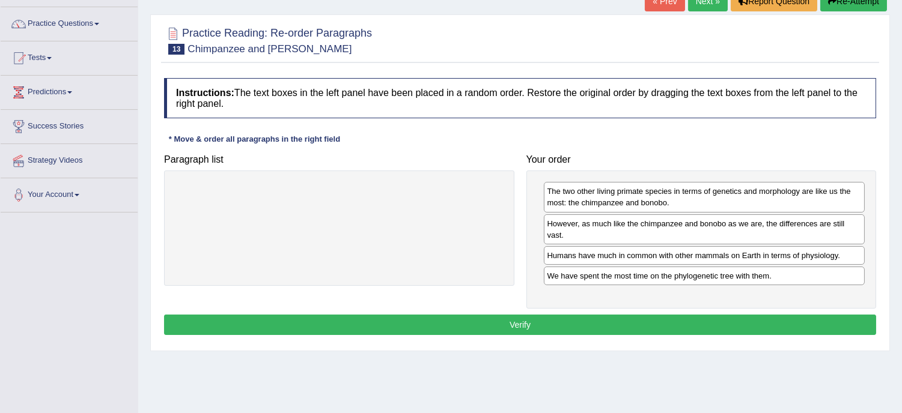
scroll to position [106, 0]
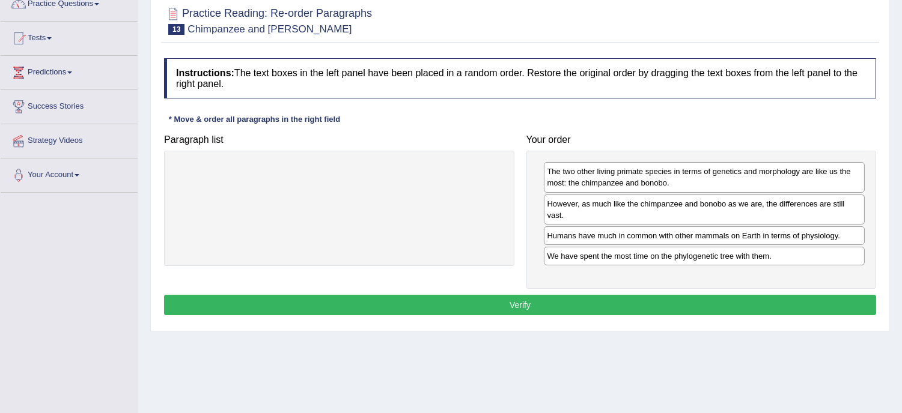
click at [524, 305] on button "Verify" at bounding box center [520, 305] width 712 height 20
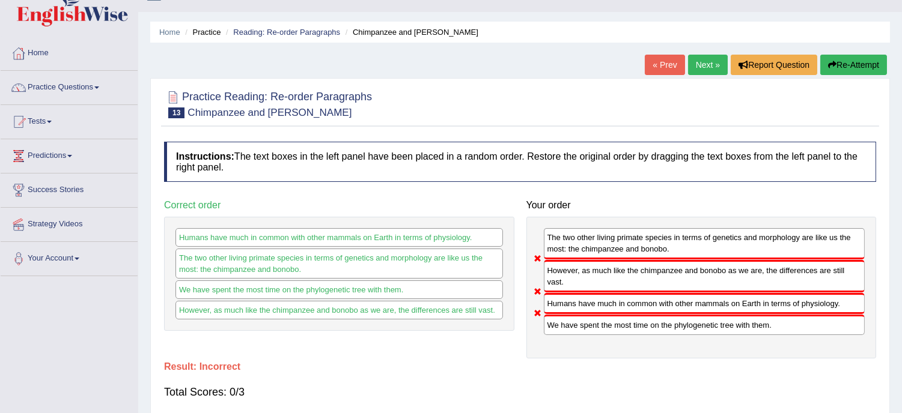
scroll to position [0, 0]
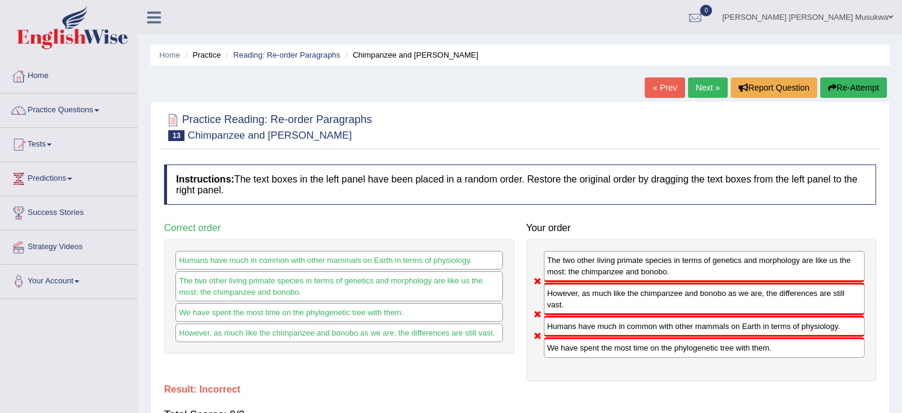
click at [838, 77] on button "Re-Attempt" at bounding box center [853, 87] width 67 height 20
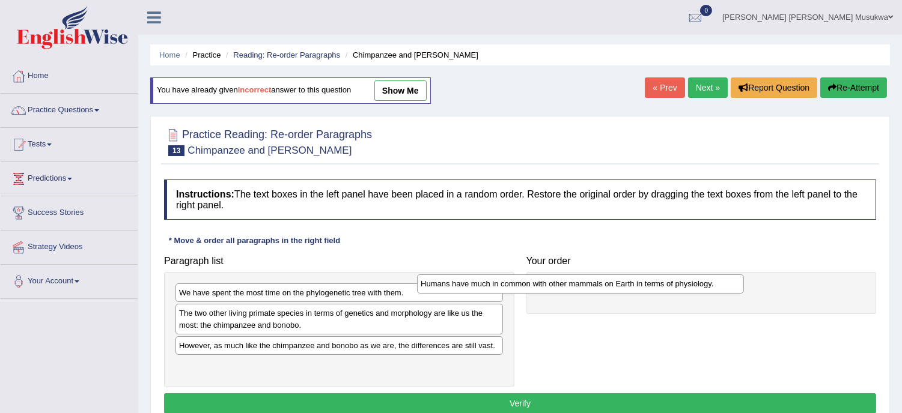
drag, startPoint x: 260, startPoint y: 347, endPoint x: 519, endPoint y: 279, distance: 268.2
click at [519, 279] on div "Humans have much in common with other mammals on Earth in terms of physiology." at bounding box center [580, 284] width 327 height 19
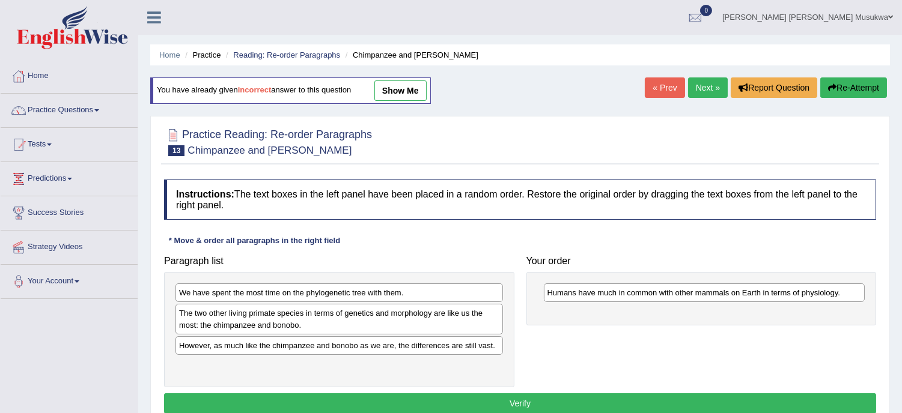
click at [310, 295] on div "We have spent the most time on the phylogenetic tree with them." at bounding box center [338, 293] width 327 height 19
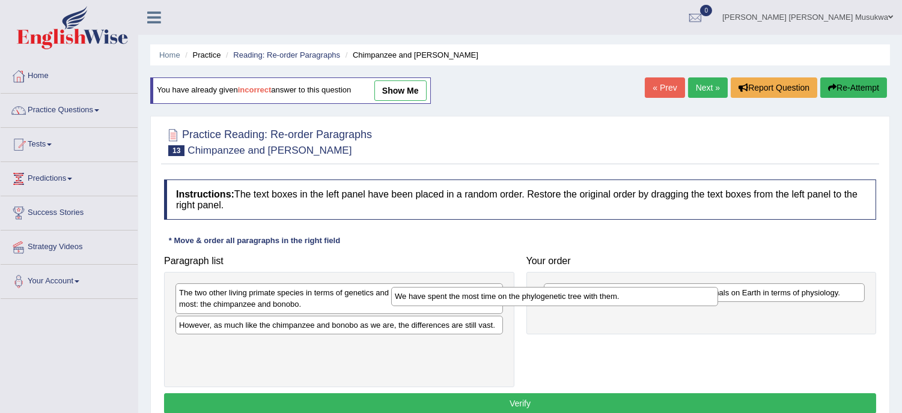
drag, startPoint x: 345, startPoint y: 291, endPoint x: 563, endPoint y: 295, distance: 218.7
click at [563, 295] on div "We have spent the most time on the phylogenetic tree with them." at bounding box center [554, 296] width 327 height 19
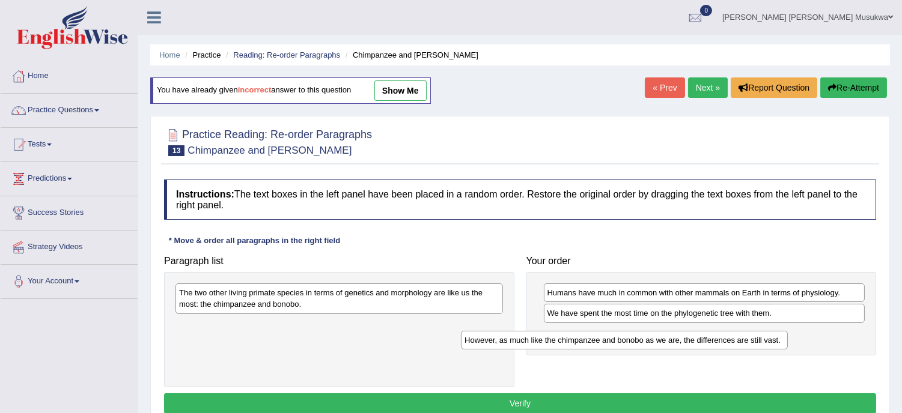
drag, startPoint x: 374, startPoint y: 330, endPoint x: 660, endPoint y: 345, distance: 286.3
click at [660, 345] on div "However, as much like the chimpanzee and bonobo as we are, the differences are …" at bounding box center [624, 340] width 327 height 19
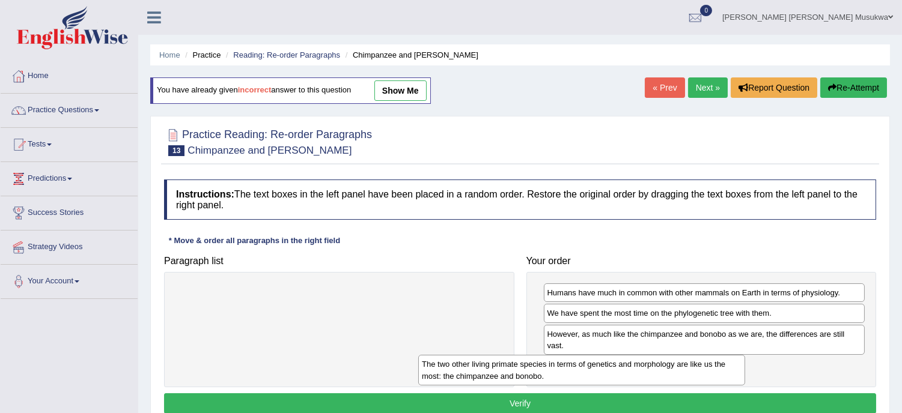
drag, startPoint x: 322, startPoint y: 297, endPoint x: 569, endPoint y: 365, distance: 256.6
click at [569, 365] on div "The two other living primate species in terms of genetics and morphology are li…" at bounding box center [581, 370] width 327 height 30
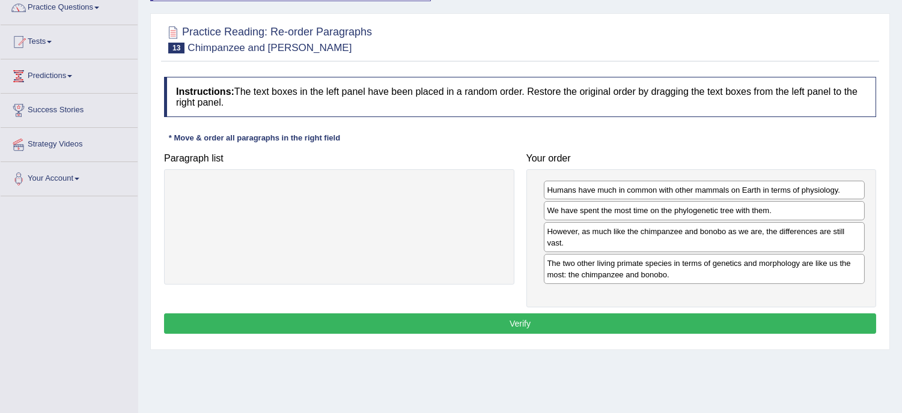
scroll to position [106, 0]
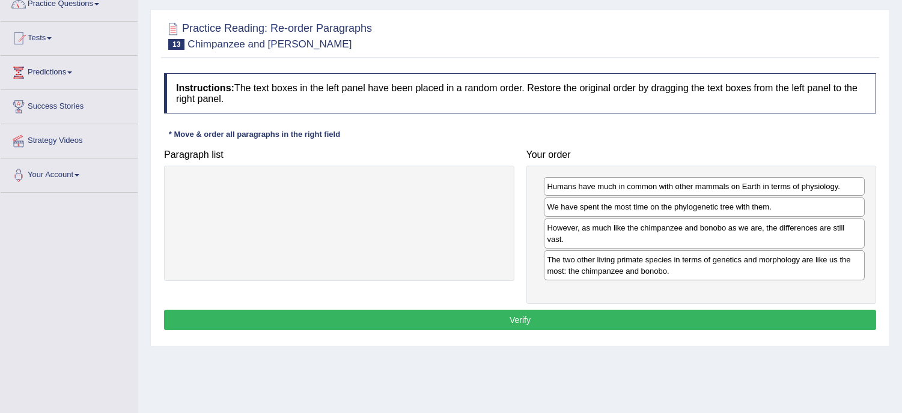
click at [523, 321] on button "Verify" at bounding box center [520, 320] width 712 height 20
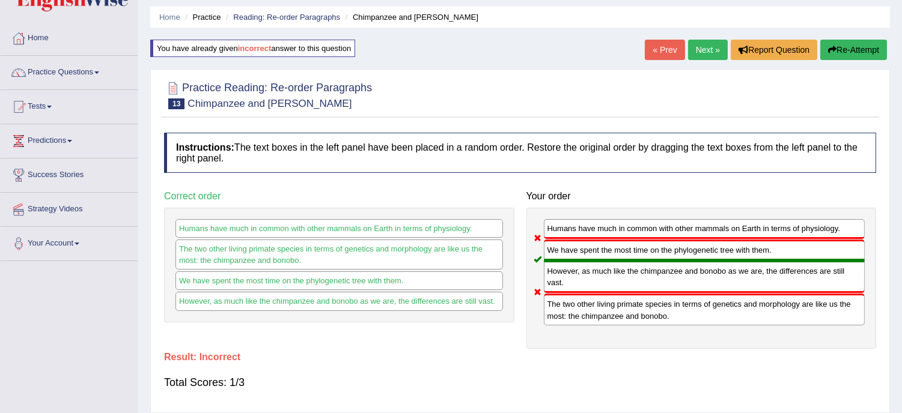
scroll to position [26, 0]
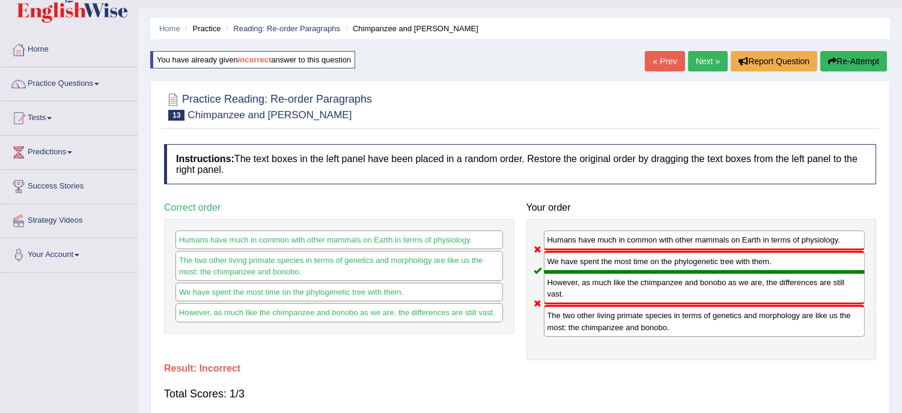
click at [865, 64] on button "Re-Attempt" at bounding box center [853, 61] width 67 height 20
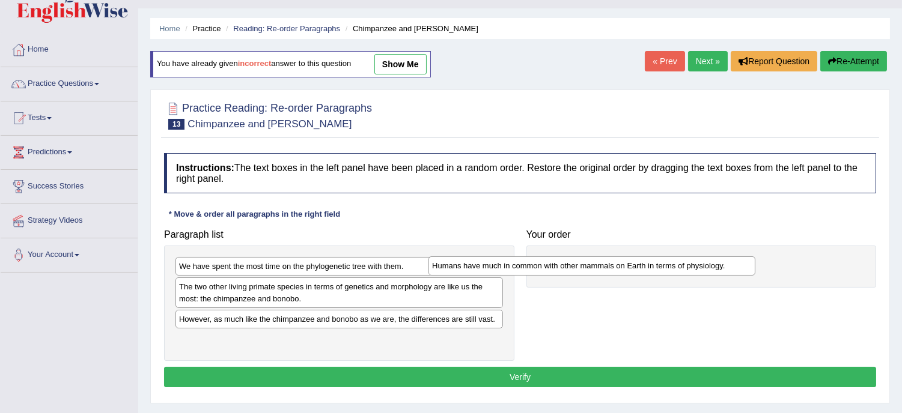
drag, startPoint x: 267, startPoint y: 320, endPoint x: 520, endPoint y: 266, distance: 258.5
click at [520, 266] on div "Humans have much in common with other mammals on Earth in terms of physiology." at bounding box center [591, 265] width 327 height 19
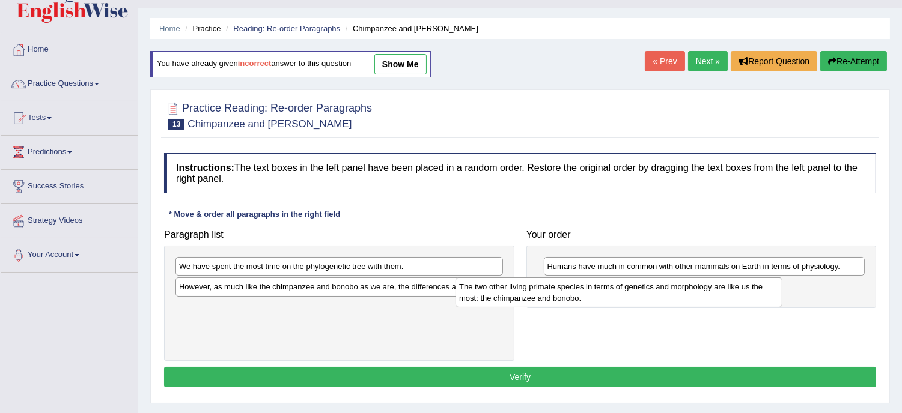
drag, startPoint x: 263, startPoint y: 302, endPoint x: 547, endPoint y: 299, distance: 284.7
click at [547, 299] on div "The two other living primate species in terms of genetics and morphology are li…" at bounding box center [618, 293] width 327 height 30
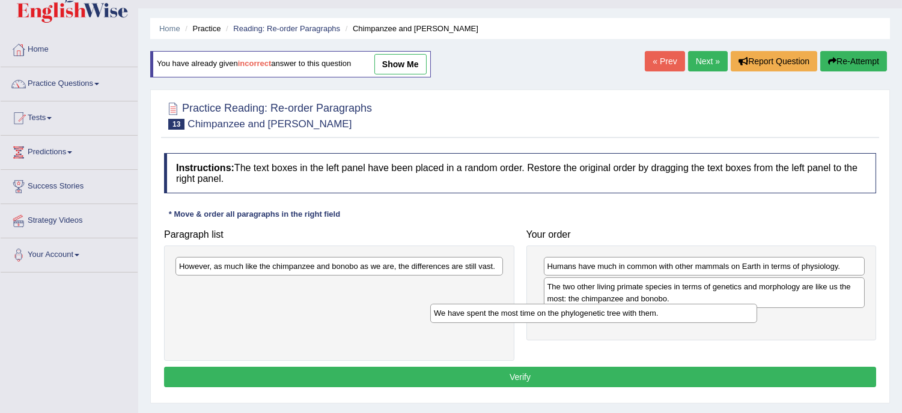
drag, startPoint x: 327, startPoint y: 271, endPoint x: 584, endPoint y: 317, distance: 261.1
click at [584, 317] on div "We have spent the most time on the phylogenetic tree with them." at bounding box center [593, 313] width 327 height 19
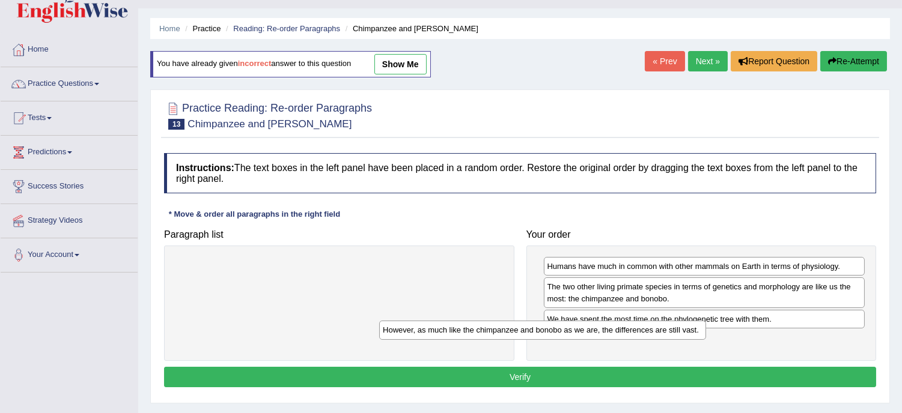
drag, startPoint x: 393, startPoint y: 267, endPoint x: 597, endPoint y: 332, distance: 213.5
click at [597, 332] on div "However, as much like the chimpanzee and bonobo as we are, the differences are …" at bounding box center [542, 330] width 327 height 19
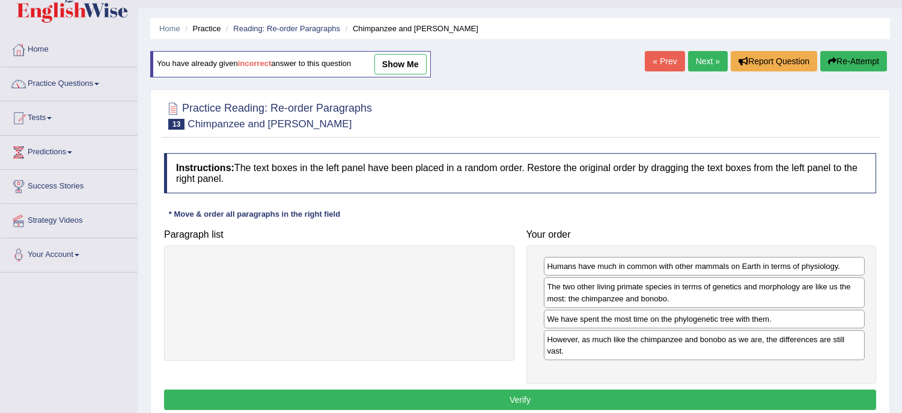
click at [521, 397] on button "Verify" at bounding box center [520, 400] width 712 height 20
